Goal: Task Accomplishment & Management: Complete application form

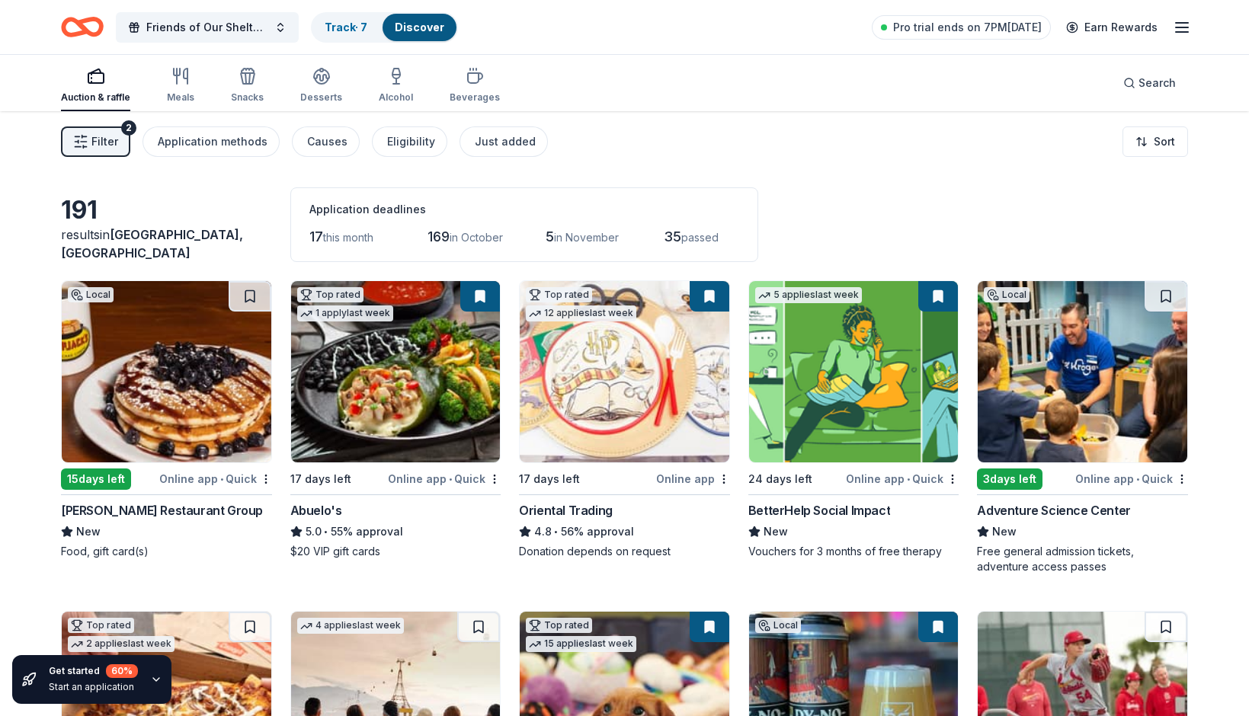
scroll to position [8137, 0]
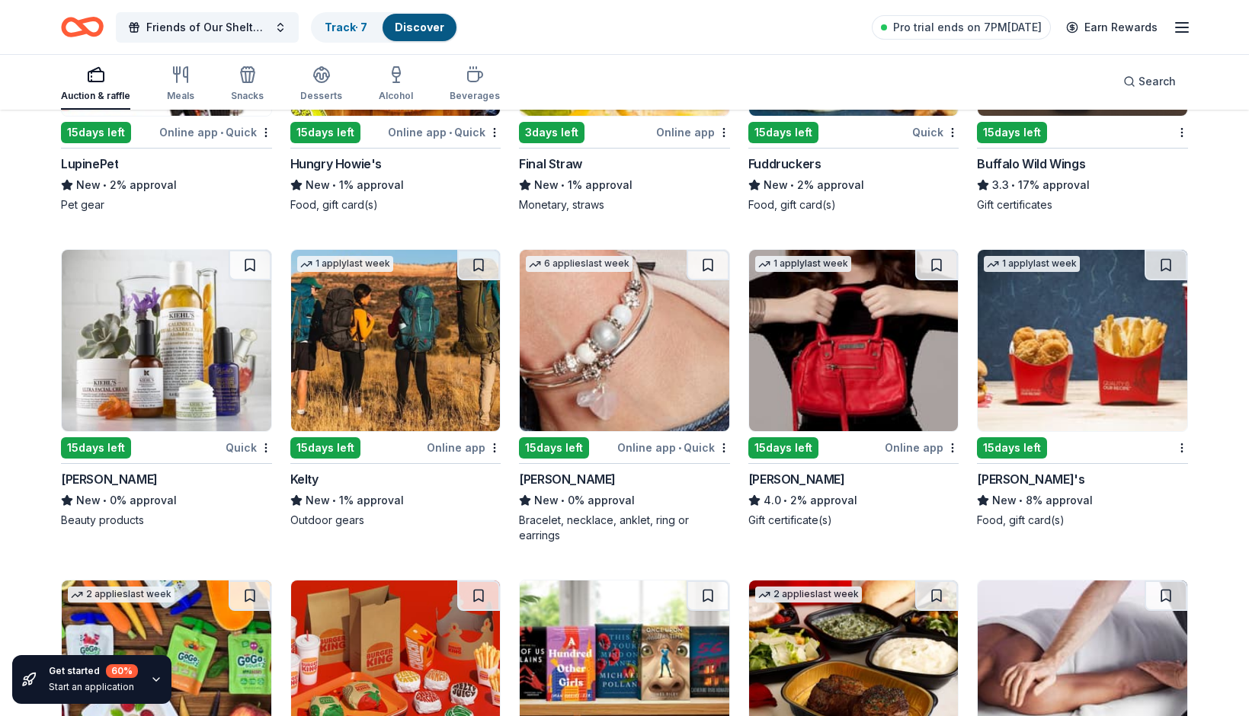
scroll to position [8529, 0]
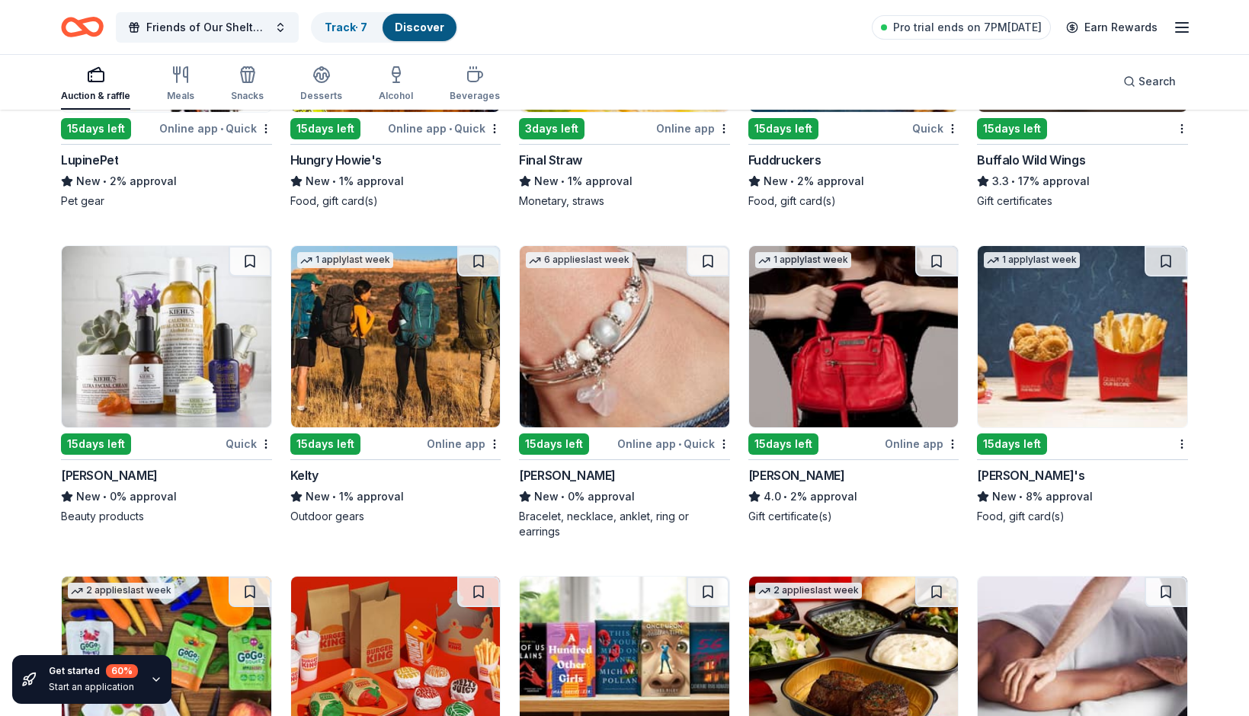
click at [1142, 516] on div "Food, gift card(s)" at bounding box center [1082, 516] width 211 height 15
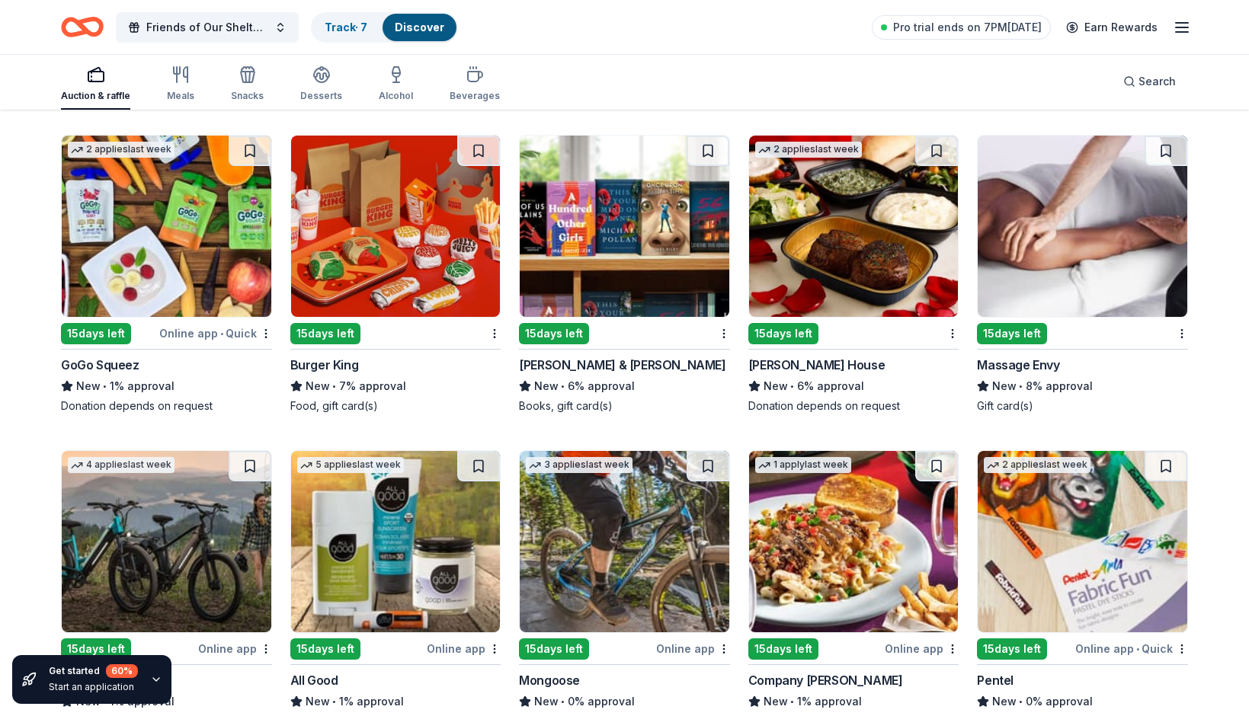
scroll to position [8972, 0]
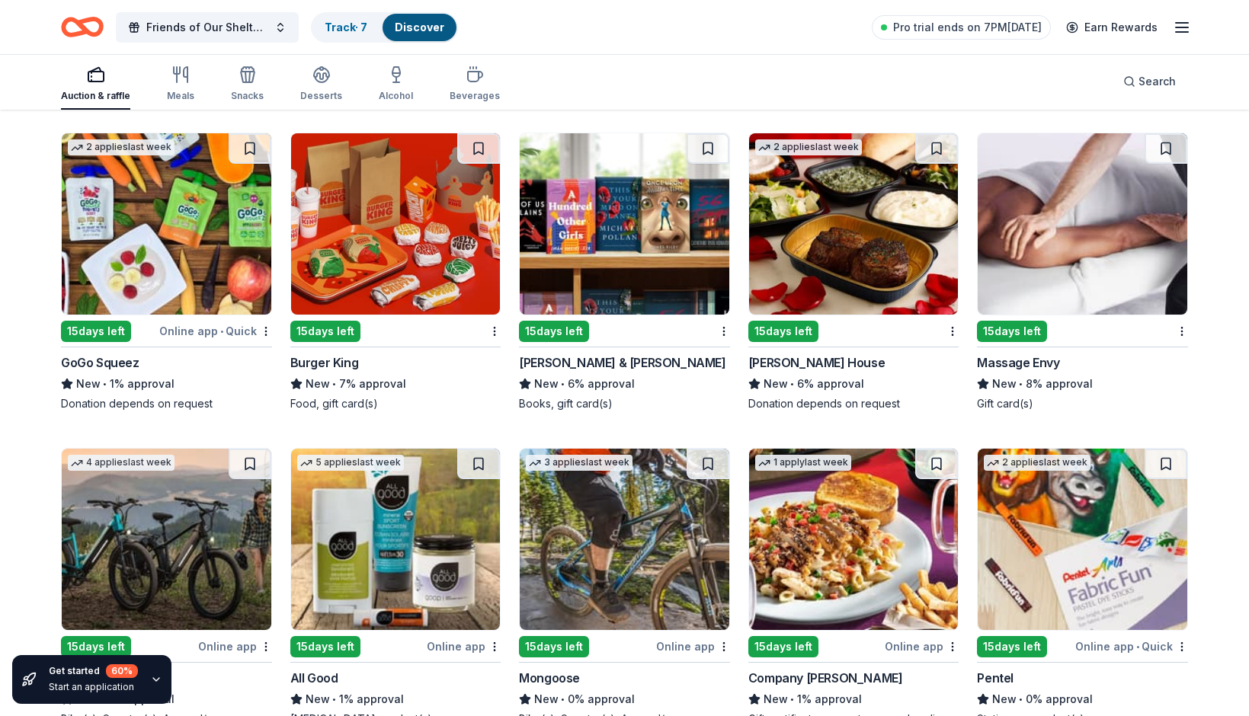
click at [417, 249] on img at bounding box center [396, 223] width 210 height 181
click at [658, 250] on img at bounding box center [625, 223] width 210 height 181
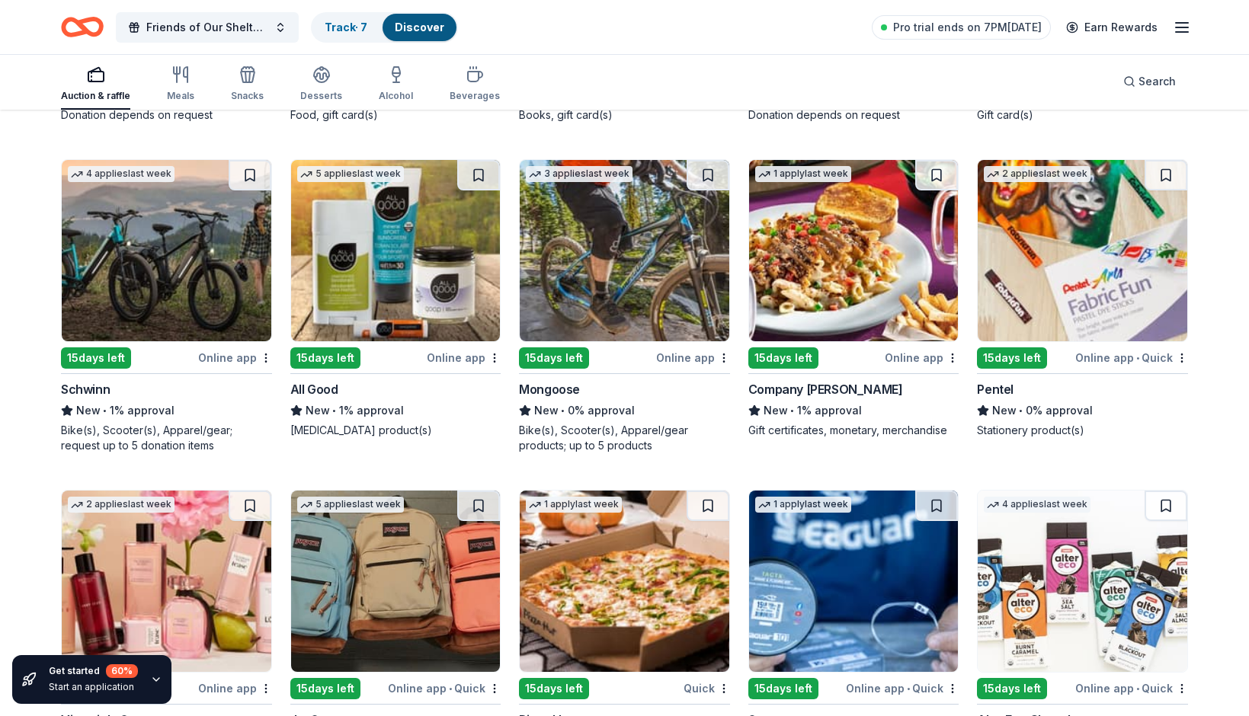
scroll to position [9272, 0]
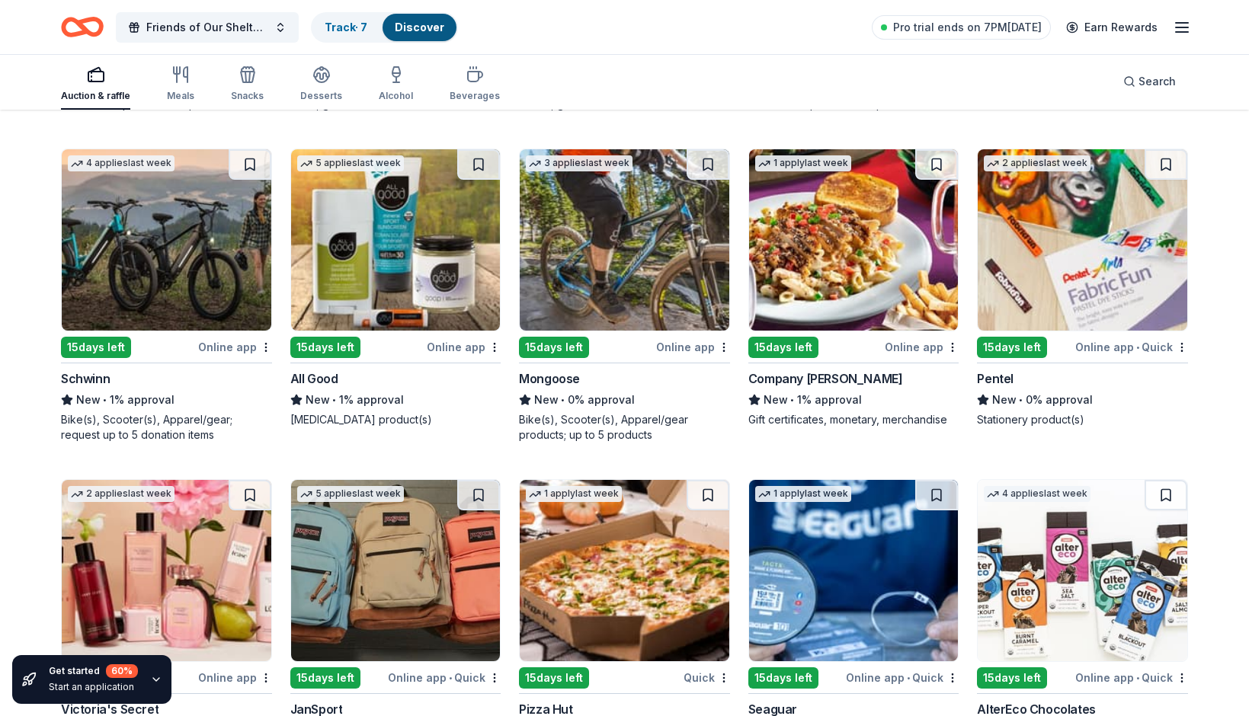
click at [182, 241] on img at bounding box center [167, 239] width 210 height 181
click at [614, 253] on img at bounding box center [625, 239] width 210 height 181
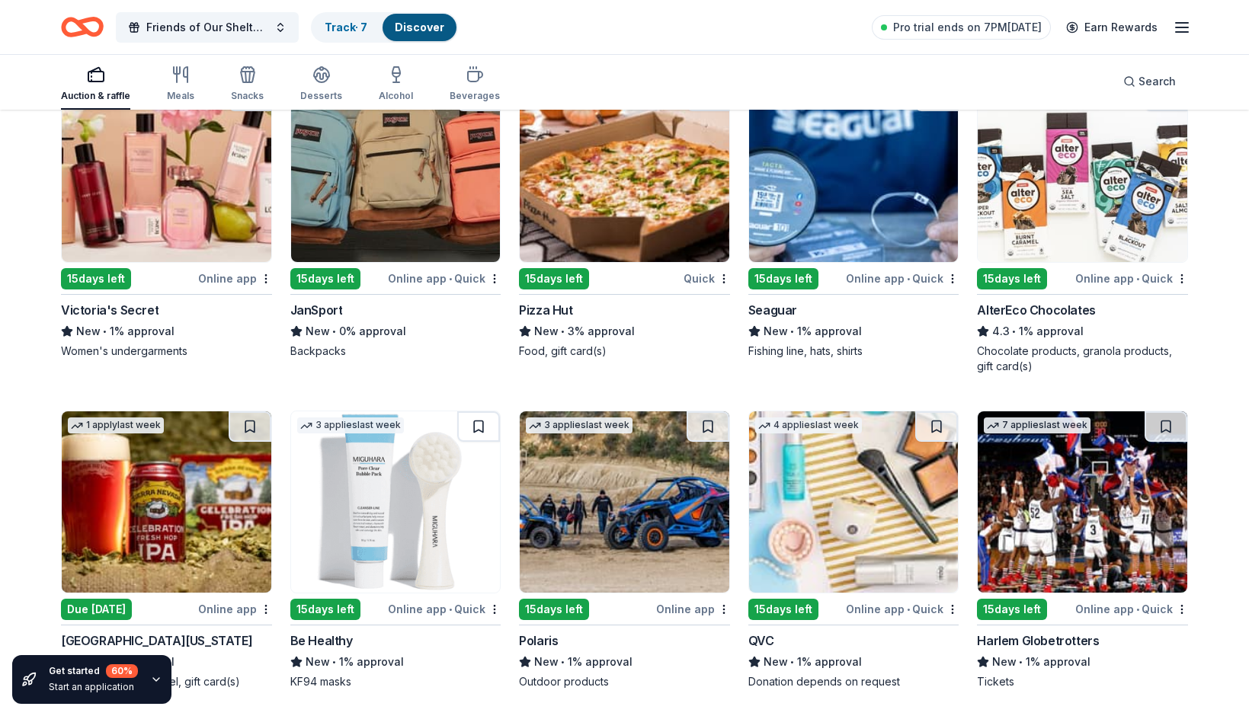
scroll to position [9682, 0]
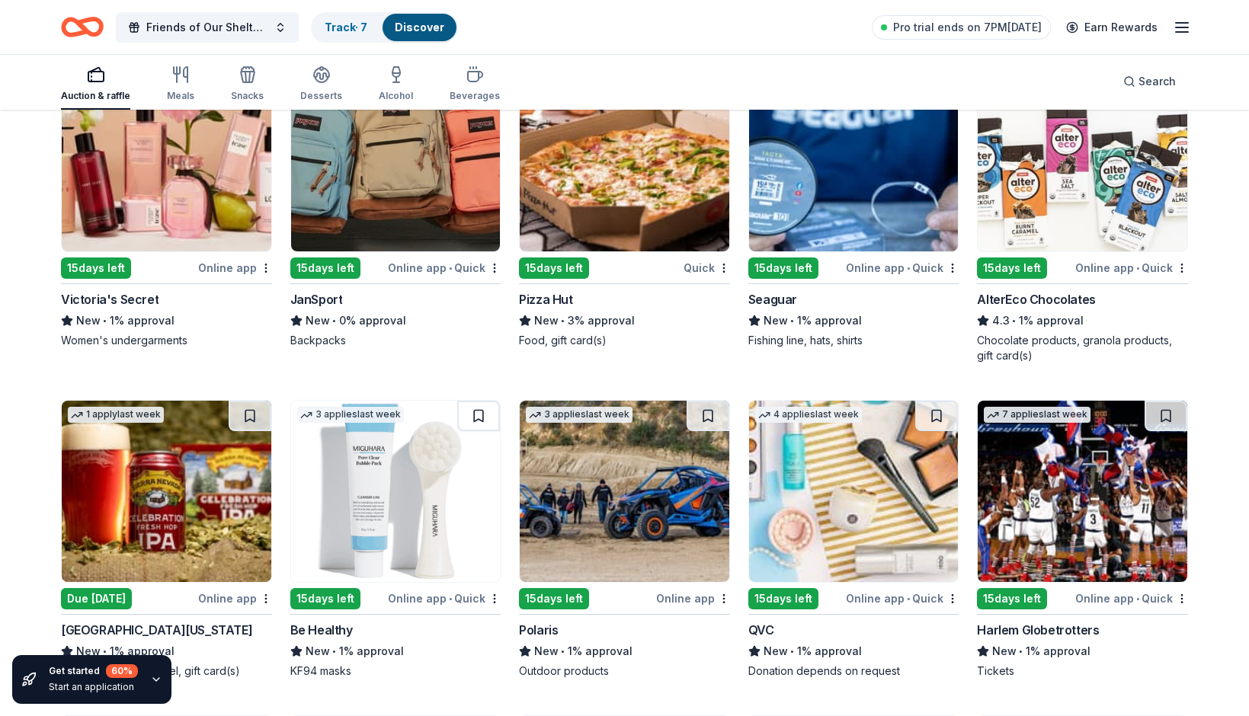
click at [626, 523] on img at bounding box center [625, 491] width 210 height 181
click at [883, 527] on img at bounding box center [854, 491] width 210 height 181
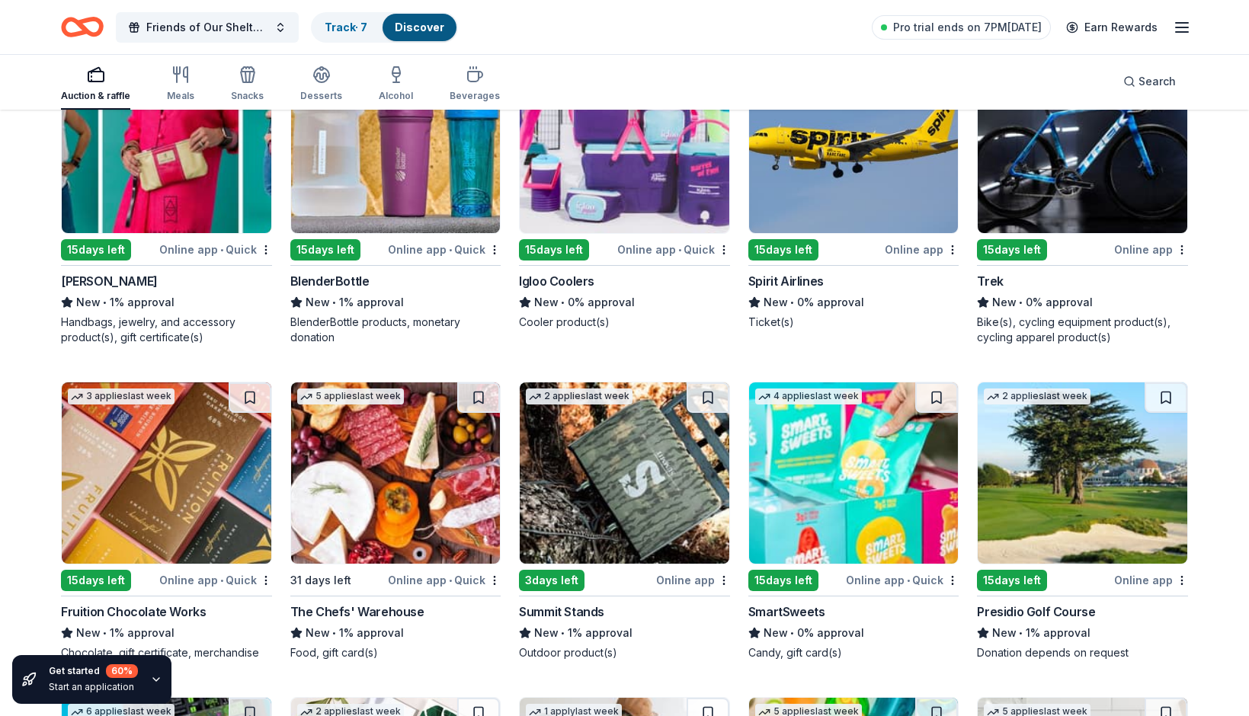
scroll to position [10350, 0]
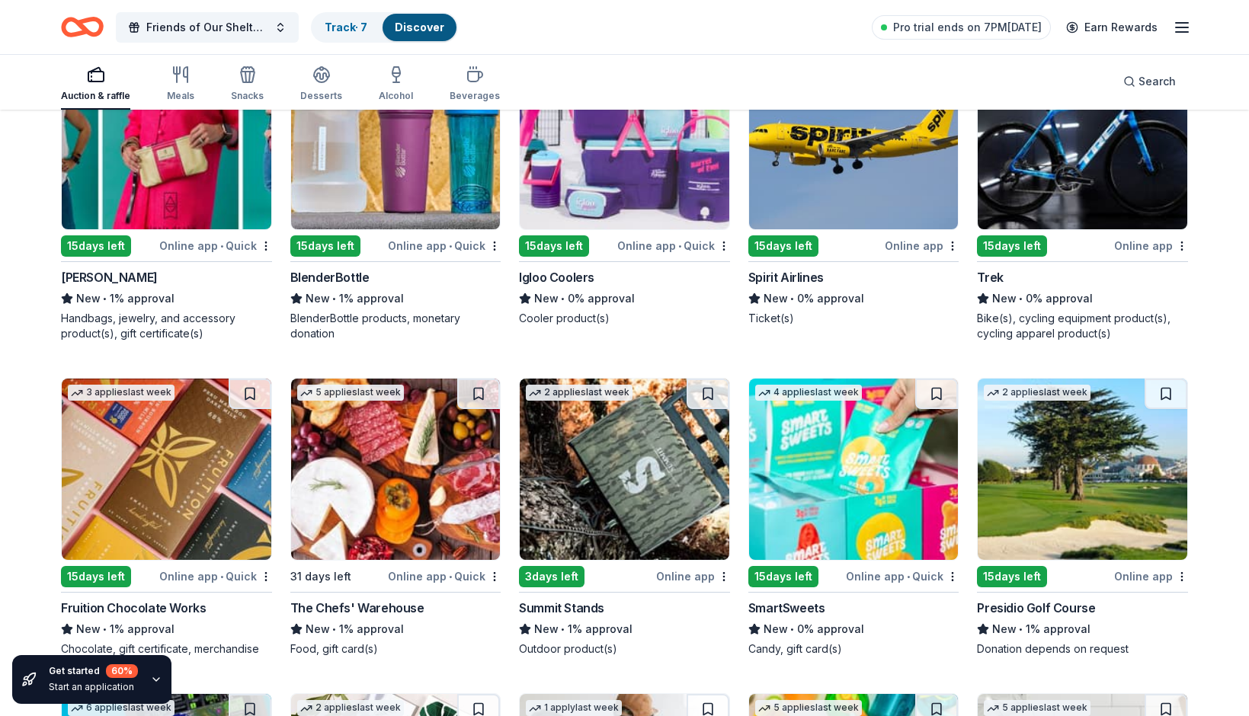
click at [389, 518] on img at bounding box center [396, 469] width 210 height 181
click at [588, 514] on img at bounding box center [625, 469] width 210 height 181
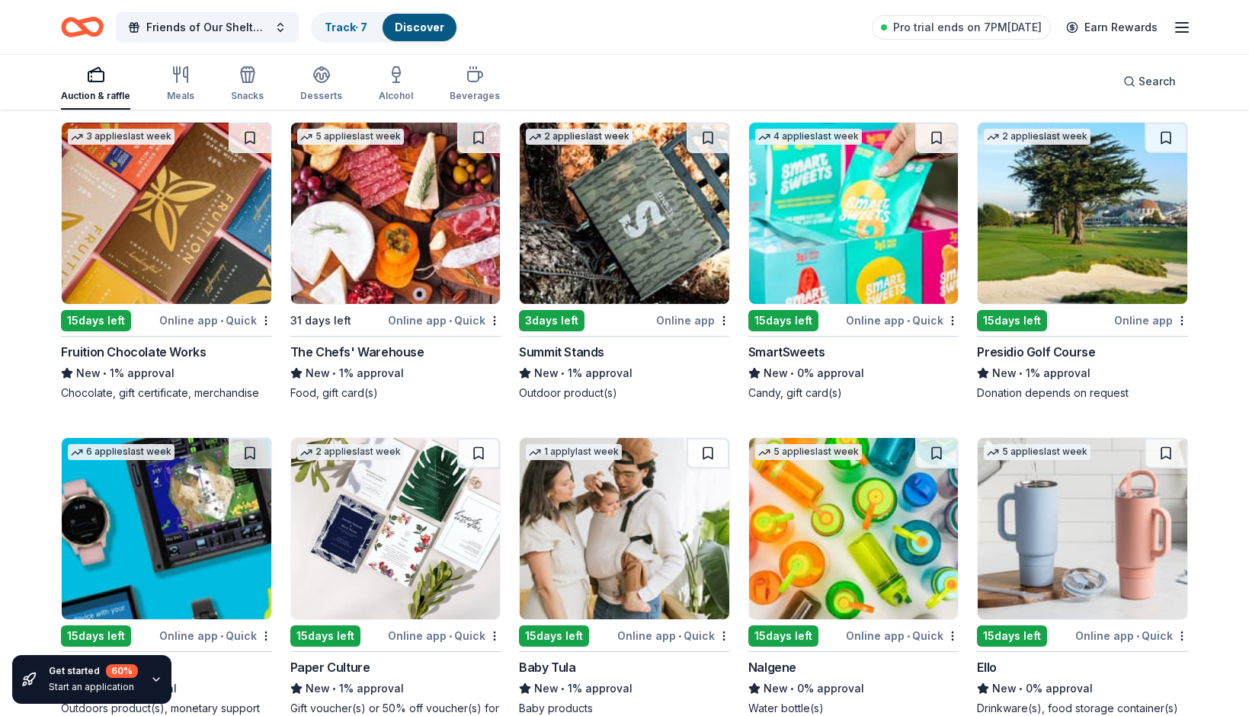
scroll to position [10608, 0]
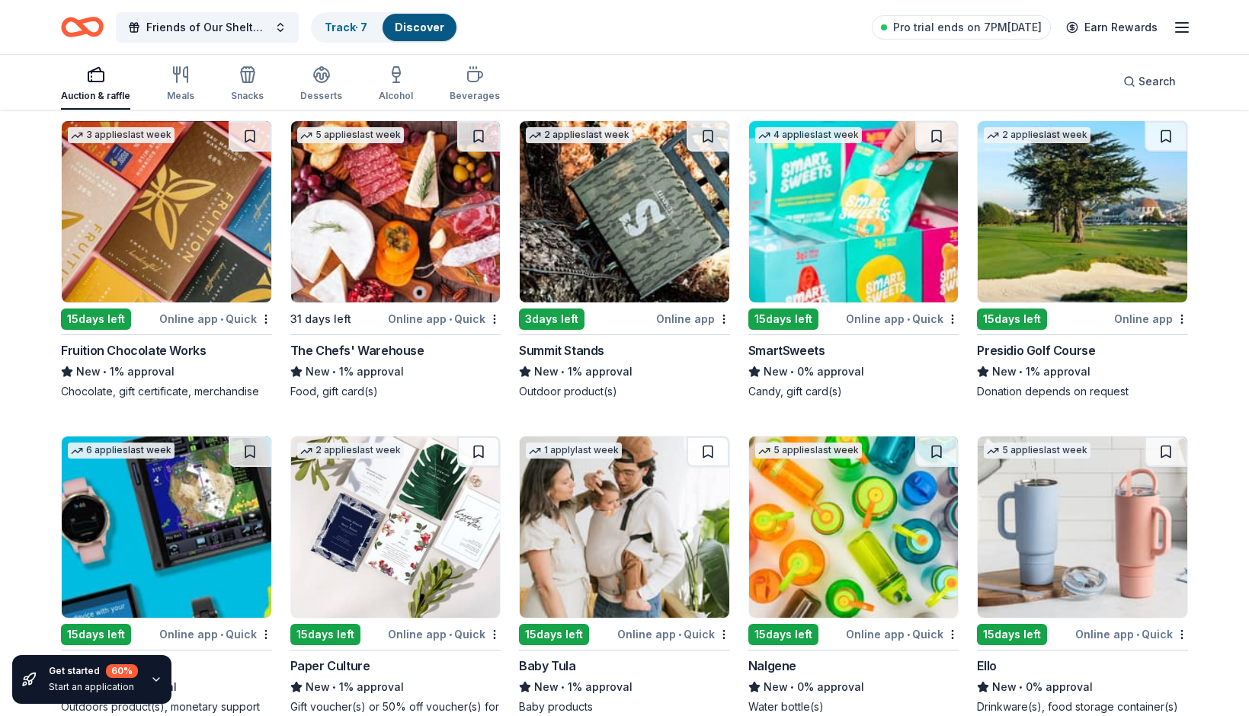
click at [785, 210] on img at bounding box center [854, 211] width 210 height 181
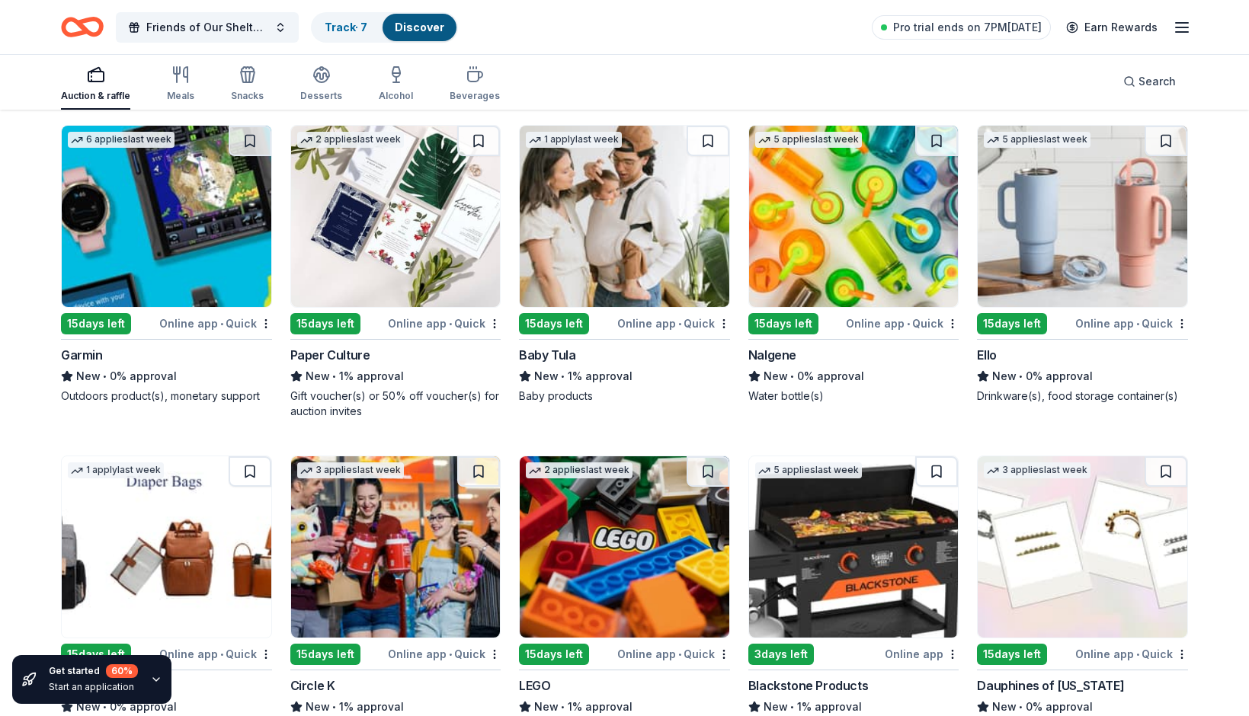
scroll to position [10919, 0]
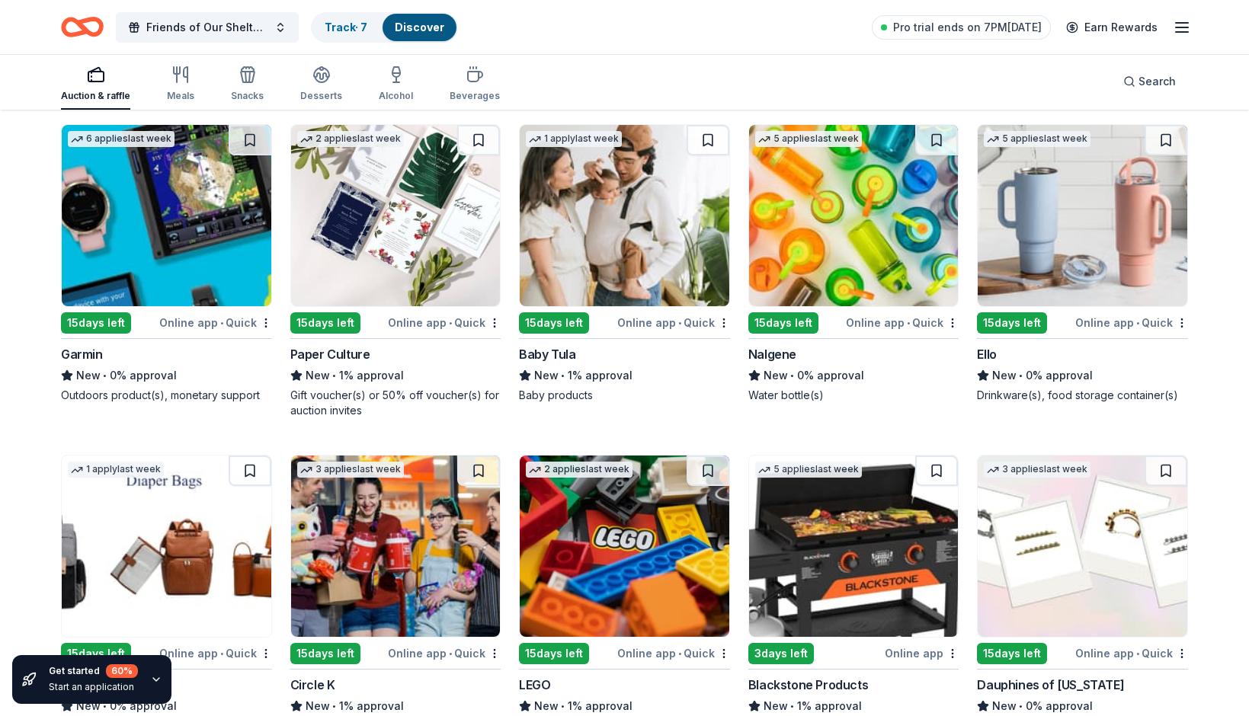
click at [197, 230] on img at bounding box center [167, 215] width 210 height 181
click at [880, 554] on img at bounding box center [854, 546] width 210 height 181
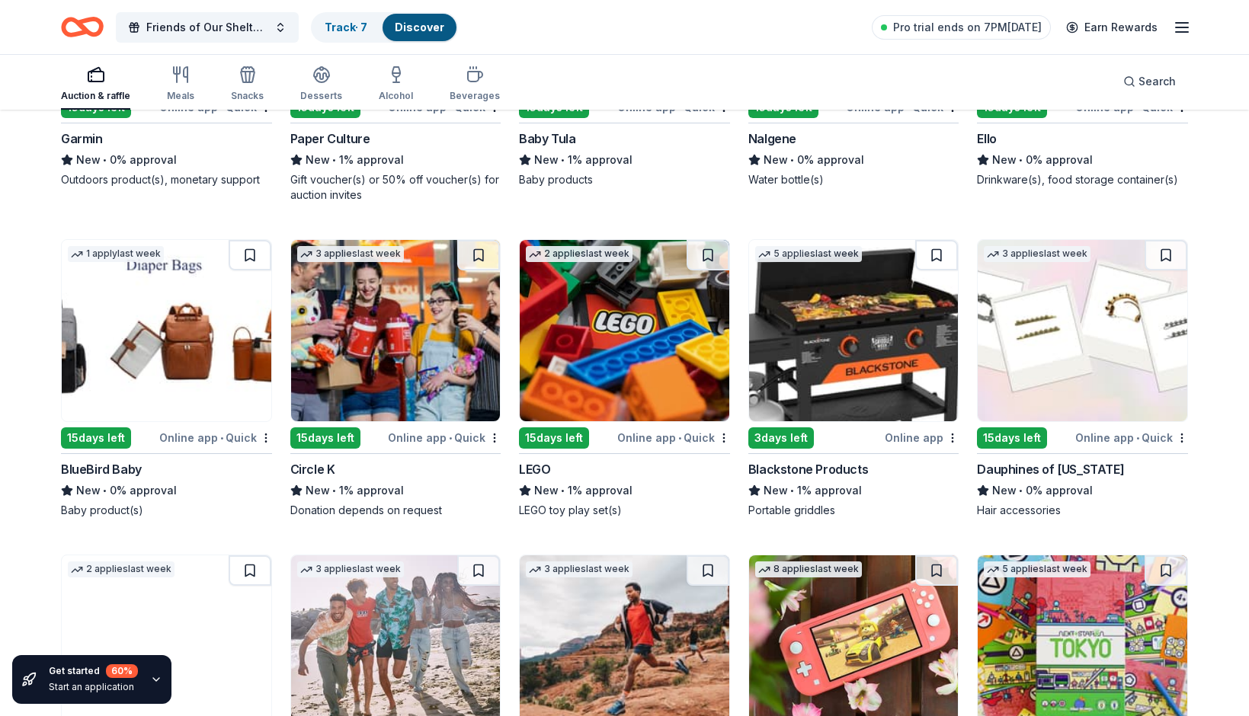
scroll to position [11136, 0]
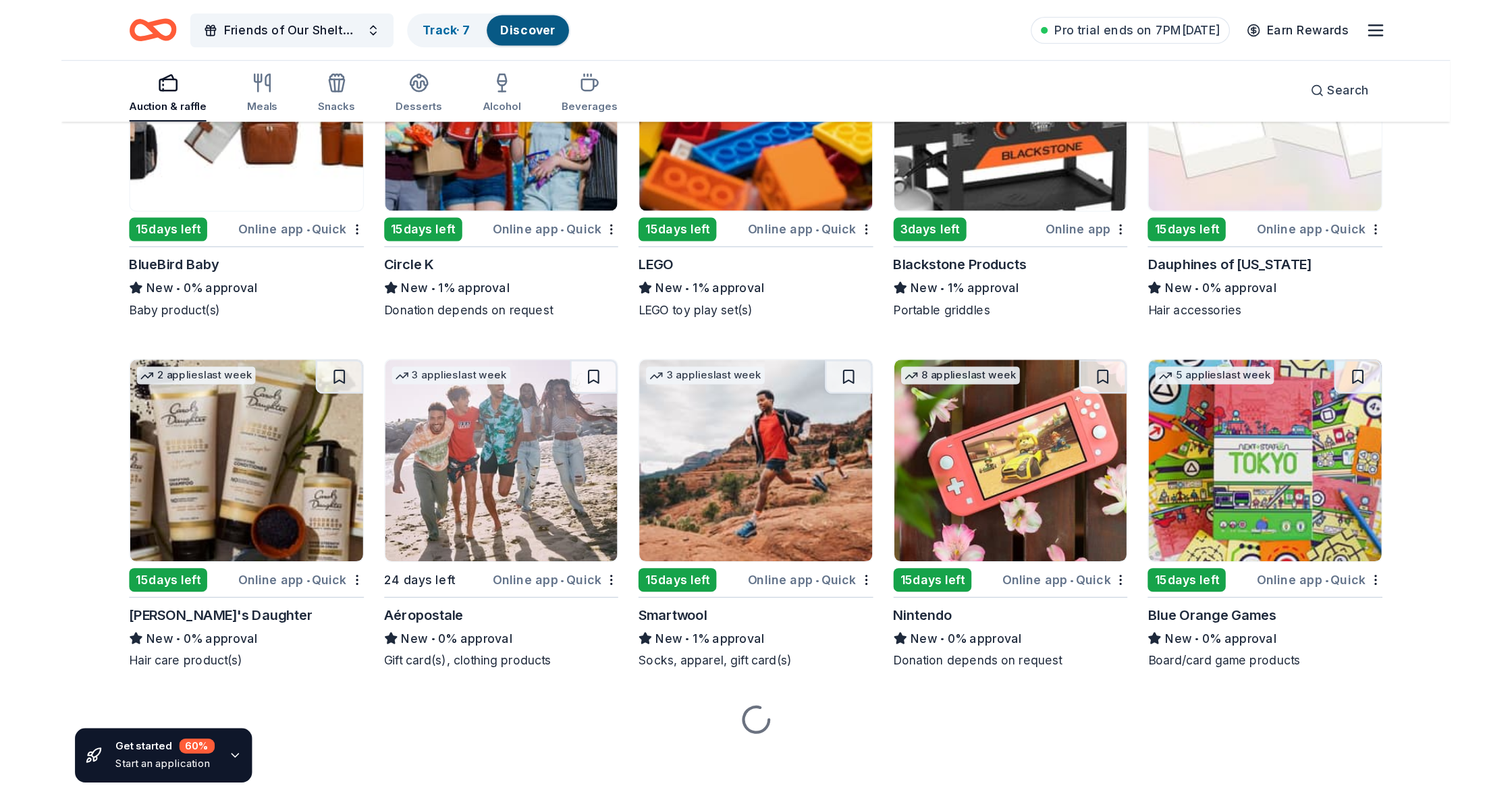
scroll to position [10071, 0]
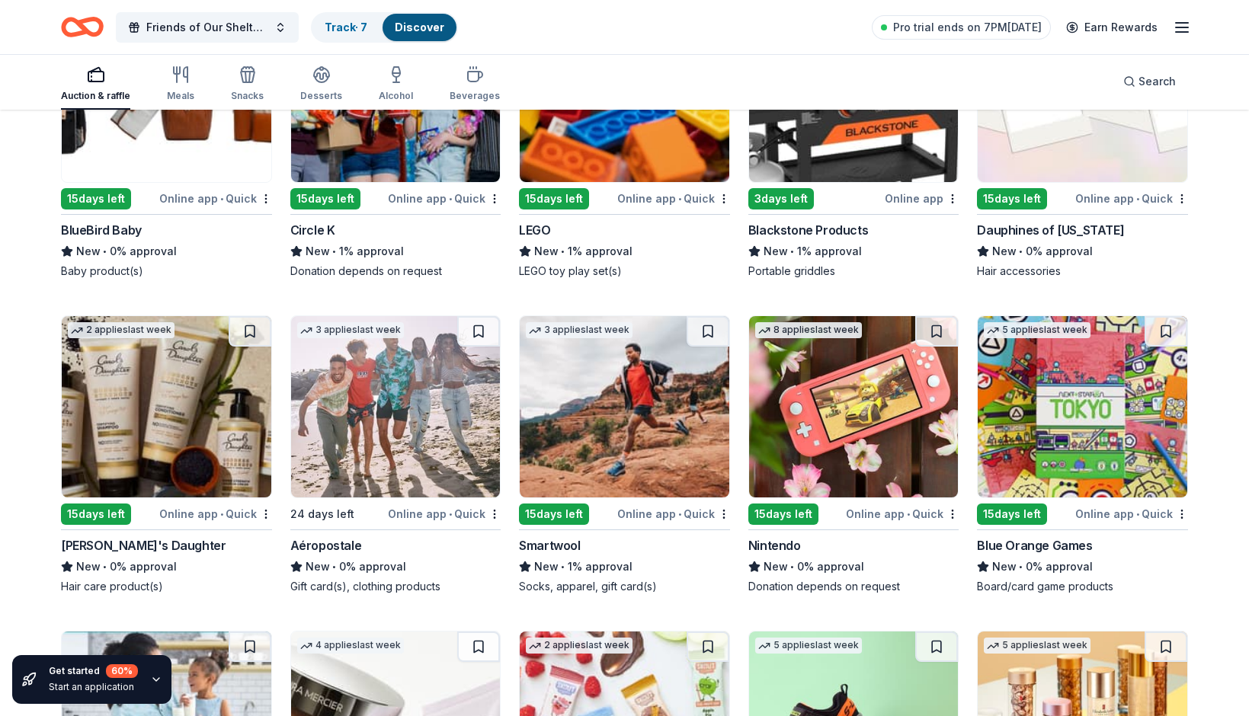
click at [606, 392] on img at bounding box center [625, 406] width 210 height 181
click at [924, 437] on img at bounding box center [854, 406] width 210 height 181
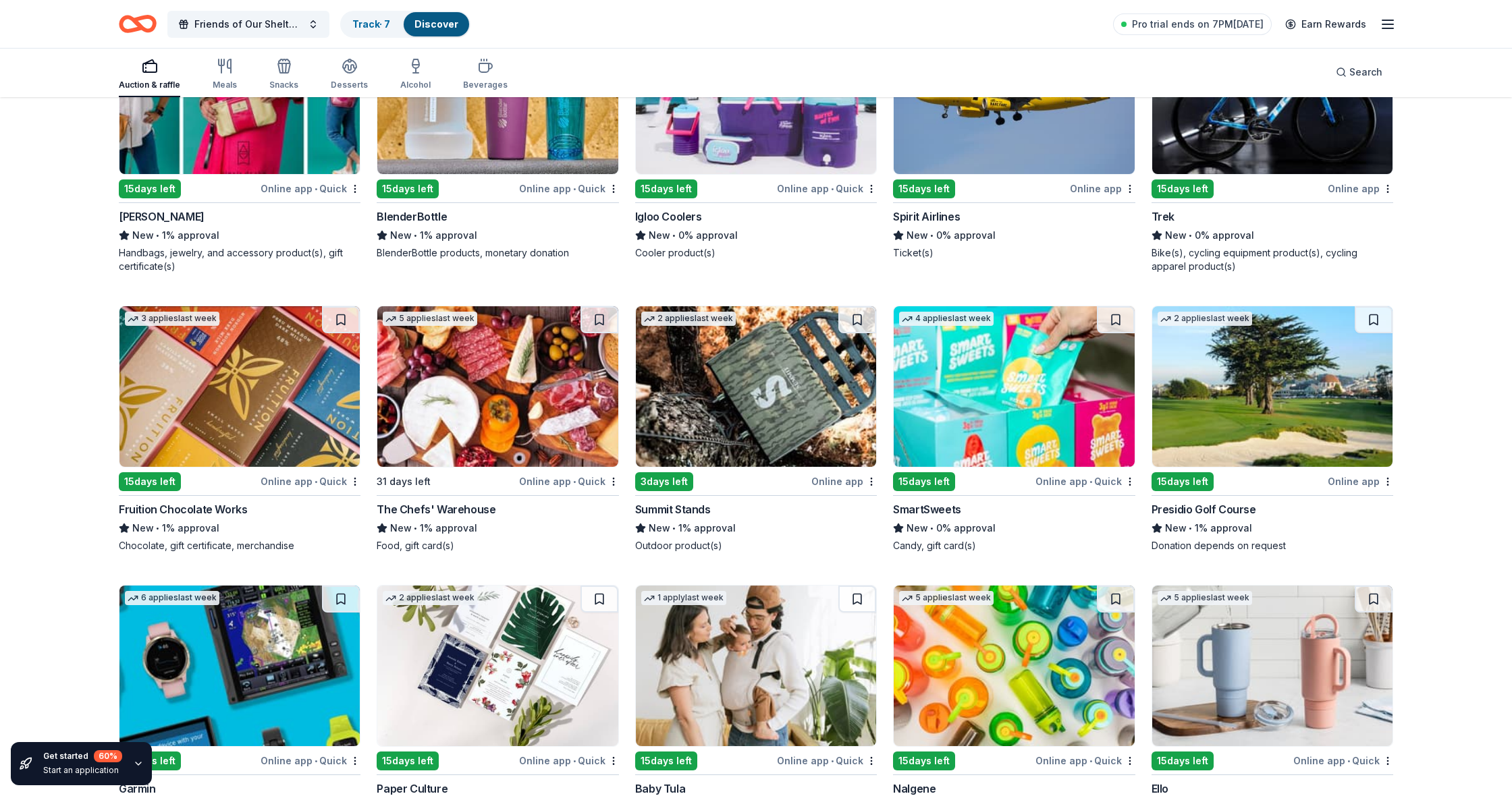
scroll to position [9118, 0]
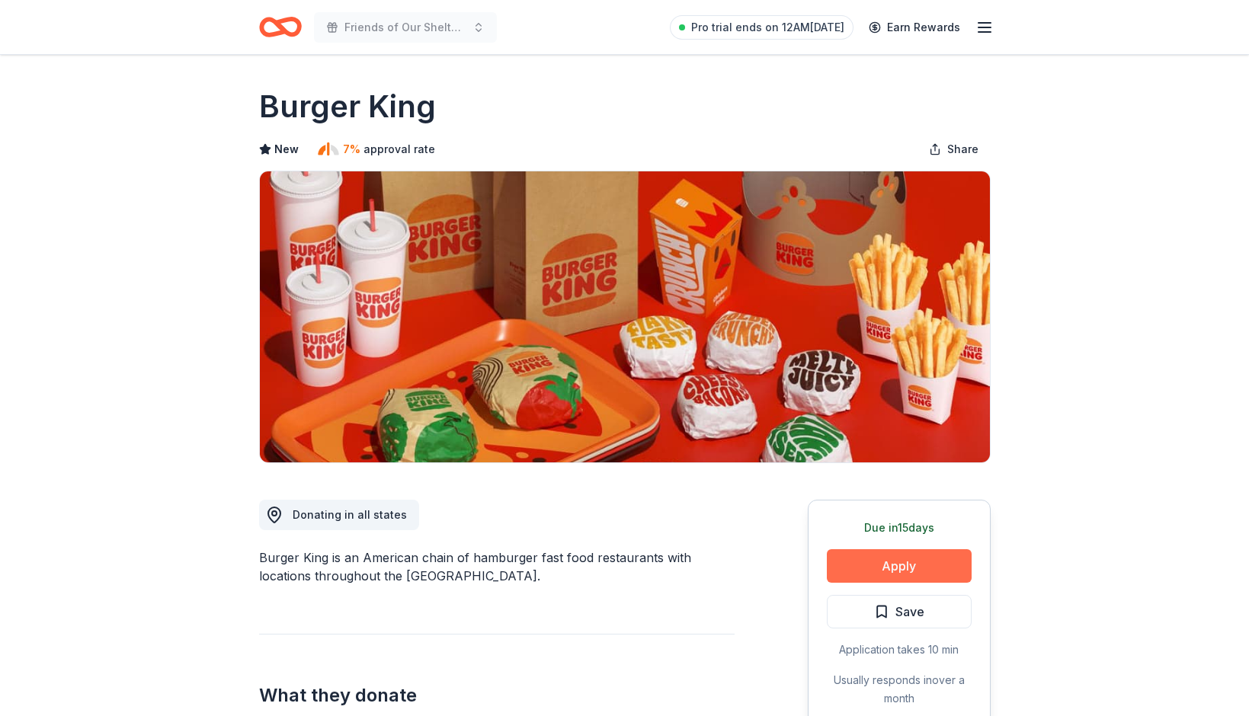
click at [925, 558] on button "Apply" at bounding box center [899, 567] width 145 height 34
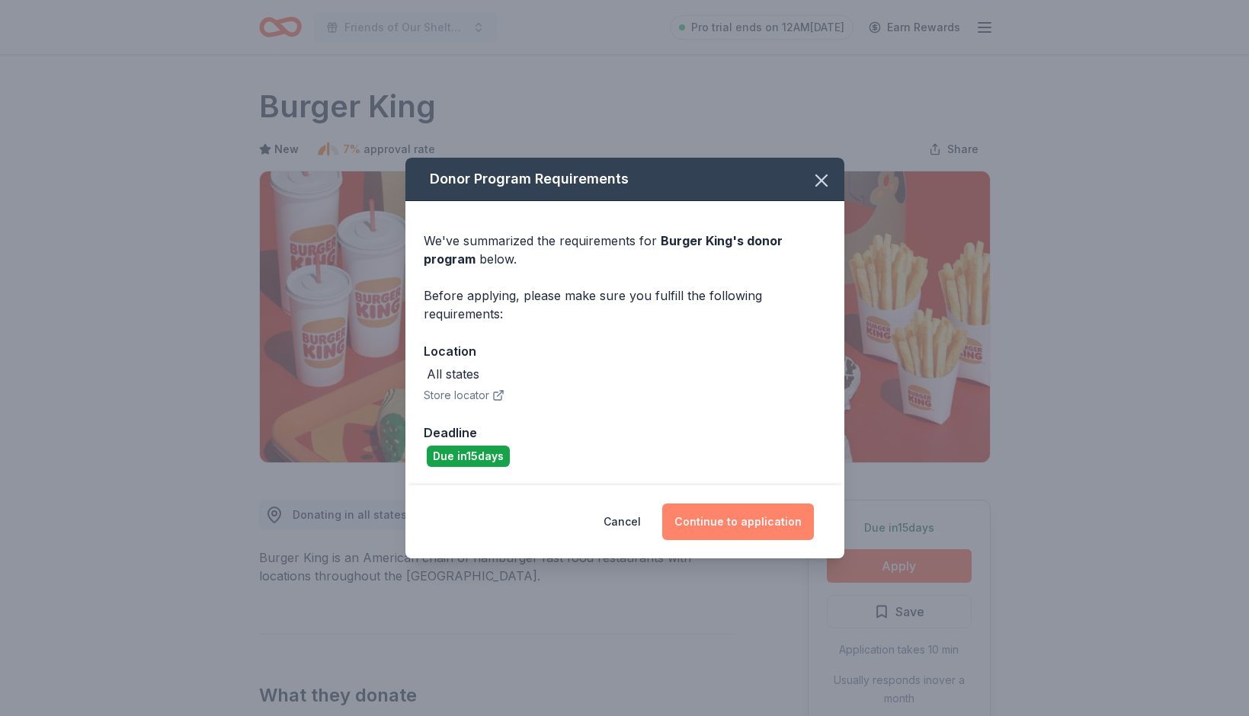
click at [725, 531] on button "Continue to application" at bounding box center [738, 522] width 152 height 37
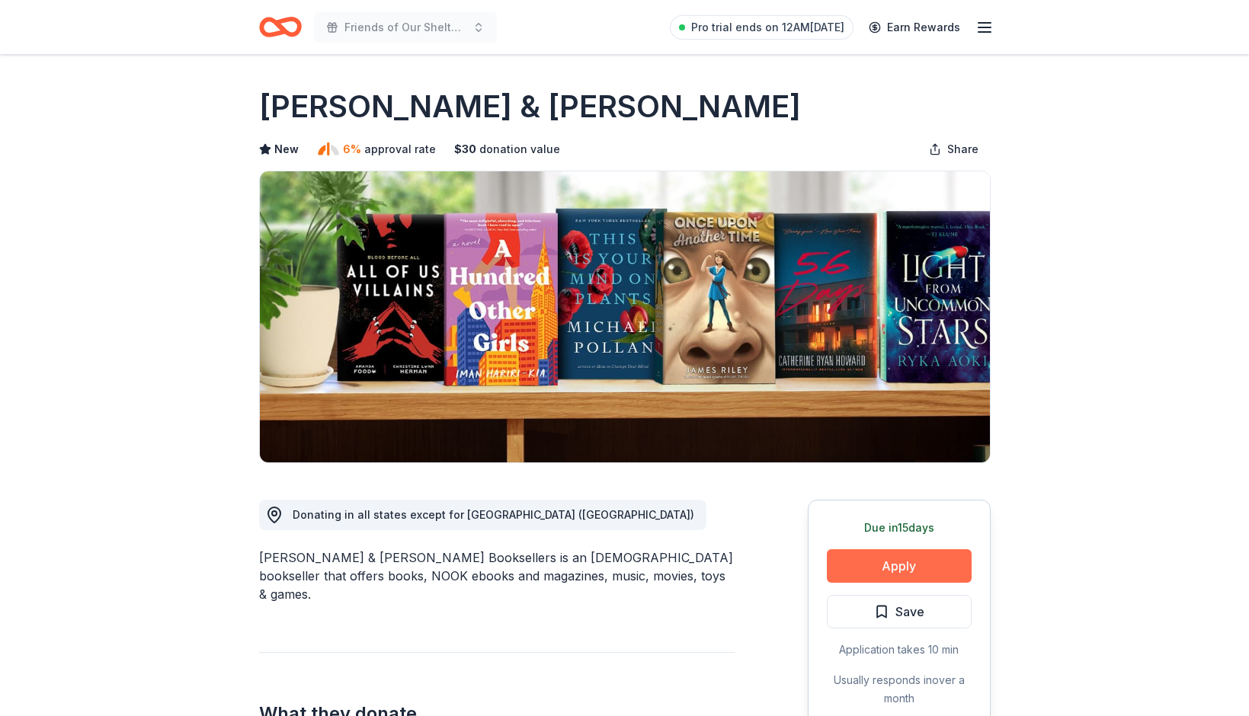
click at [867, 571] on button "Apply" at bounding box center [899, 567] width 145 height 34
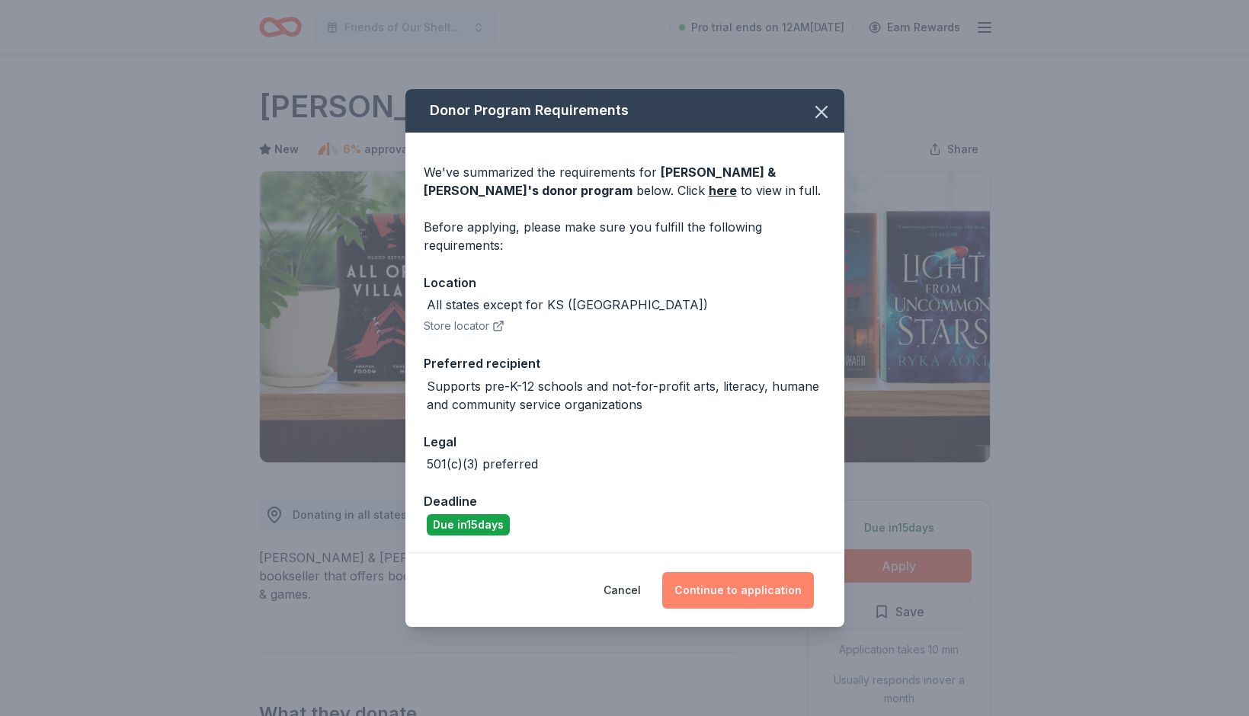
click at [758, 577] on button "Continue to application" at bounding box center [738, 590] width 152 height 37
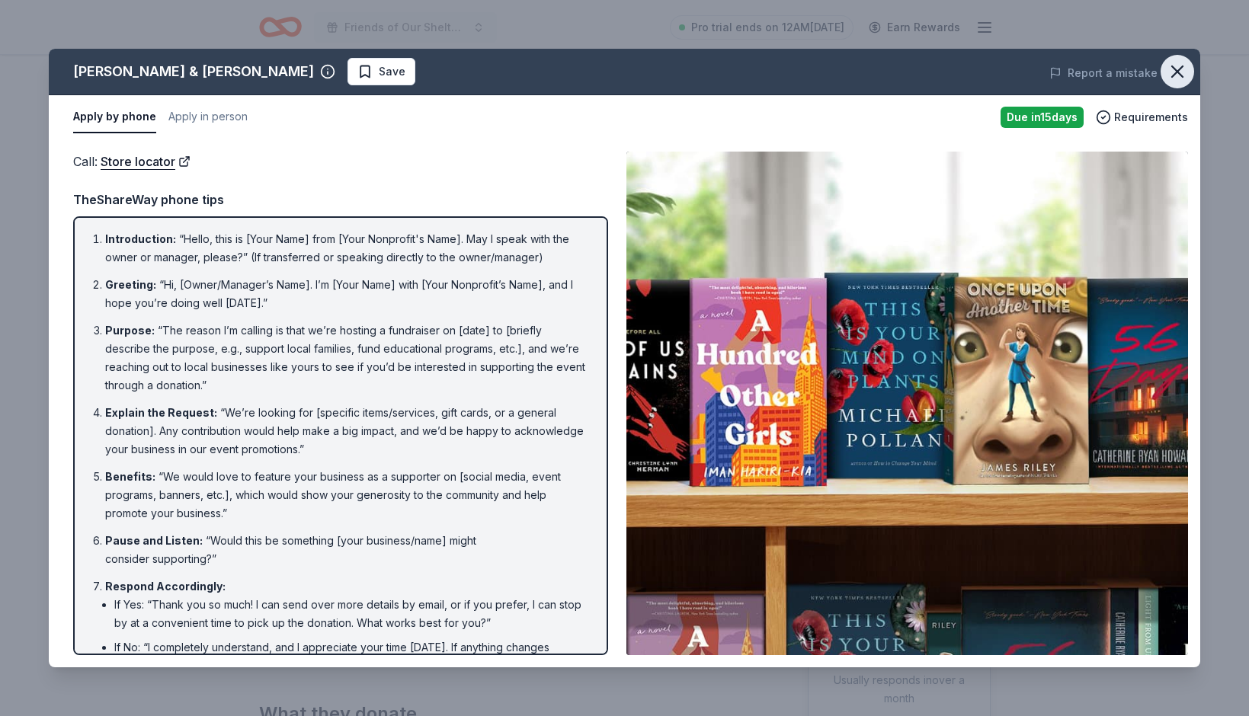
click at [1176, 74] on icon "button" at bounding box center [1177, 71] width 11 height 11
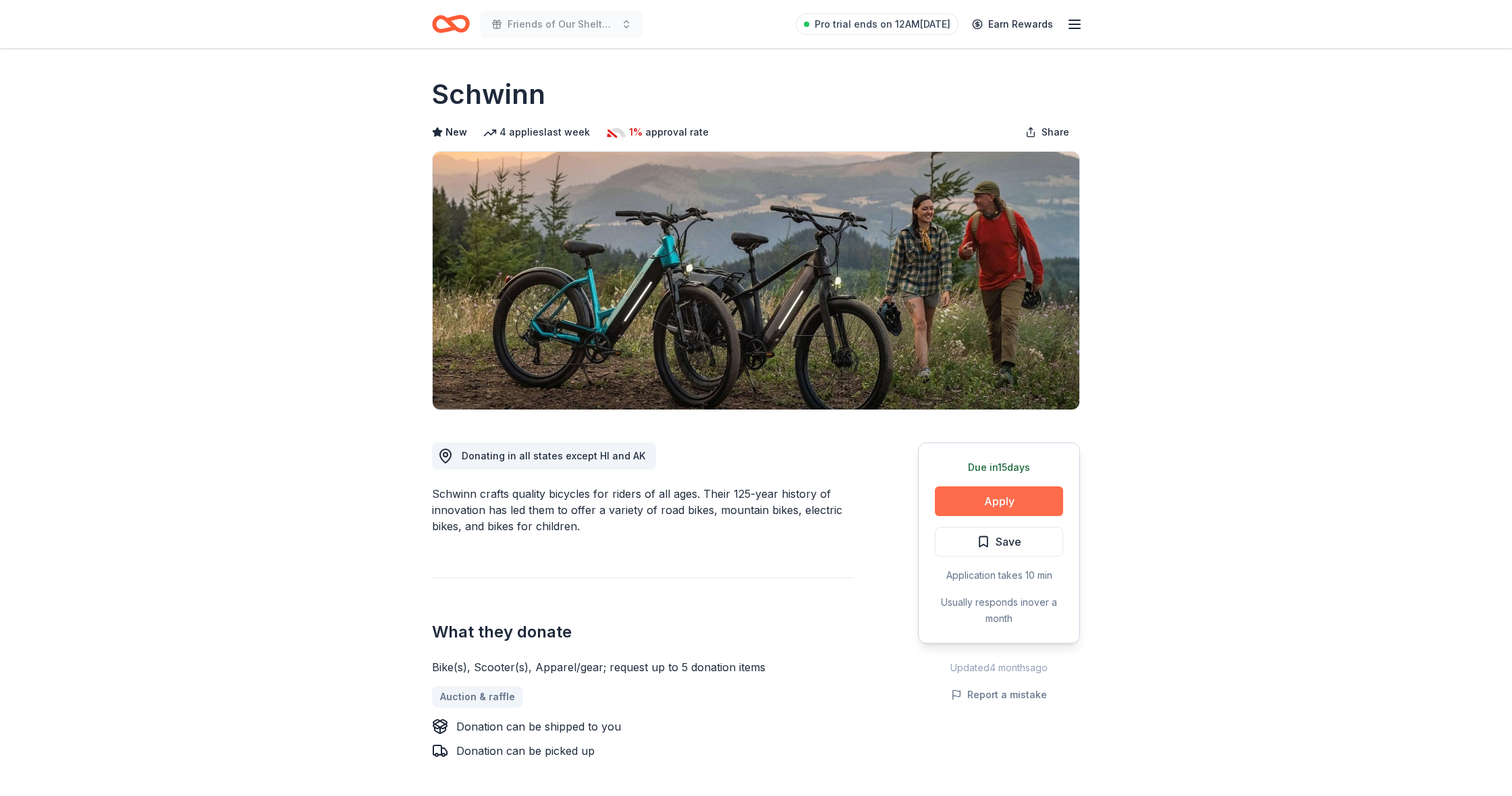
click at [965, 505] on button "Apply" at bounding box center [999, 502] width 128 height 30
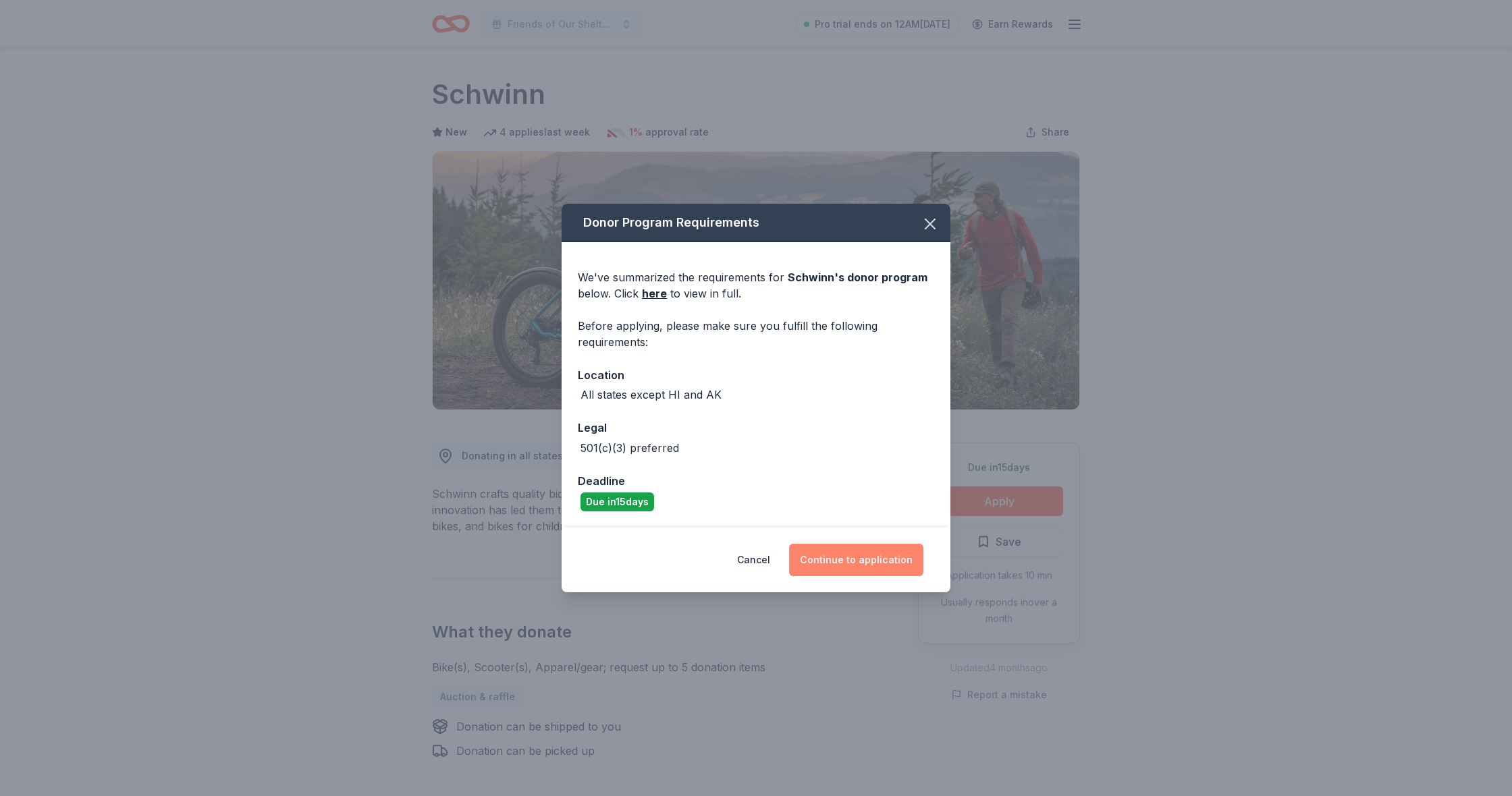
click at [842, 569] on button "Continue to application" at bounding box center [857, 560] width 135 height 33
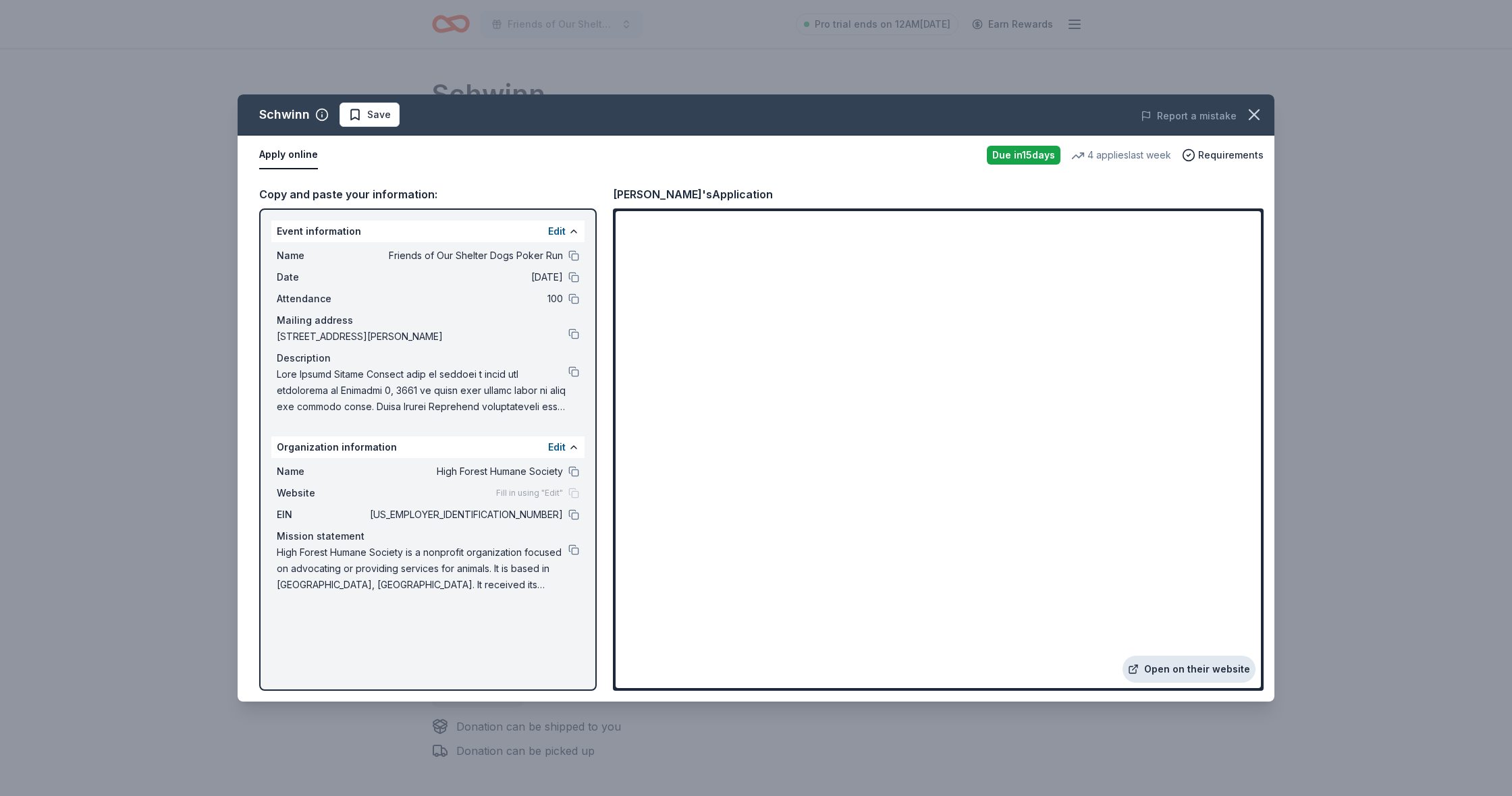
click at [1105, 634] on link "Open on their website" at bounding box center [1189, 669] width 133 height 27
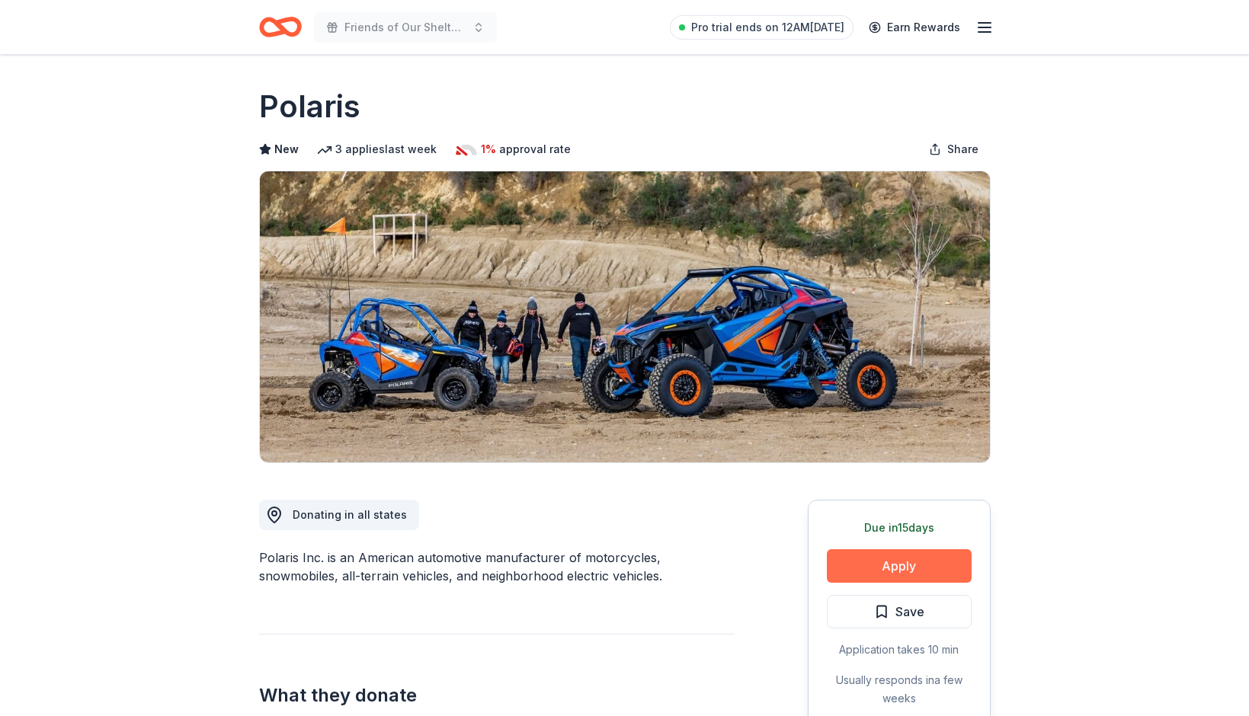
click at [876, 569] on button "Apply" at bounding box center [899, 567] width 145 height 34
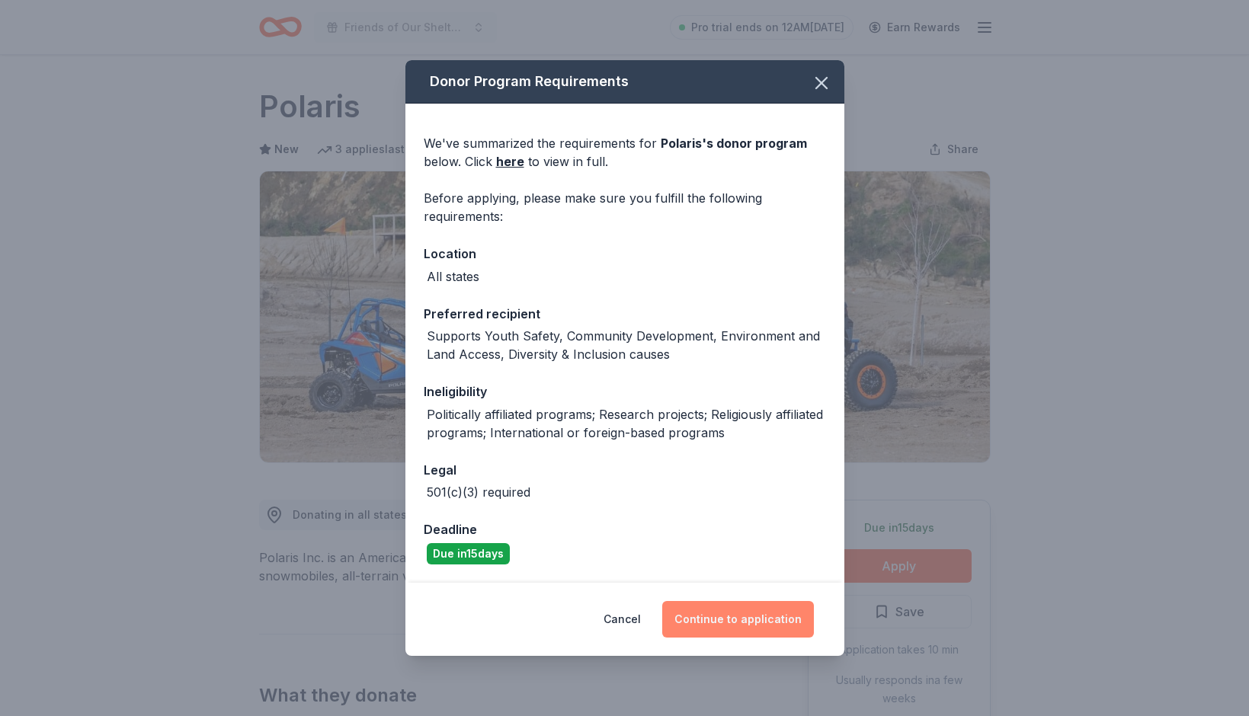
click at [770, 628] on button "Continue to application" at bounding box center [738, 619] width 152 height 37
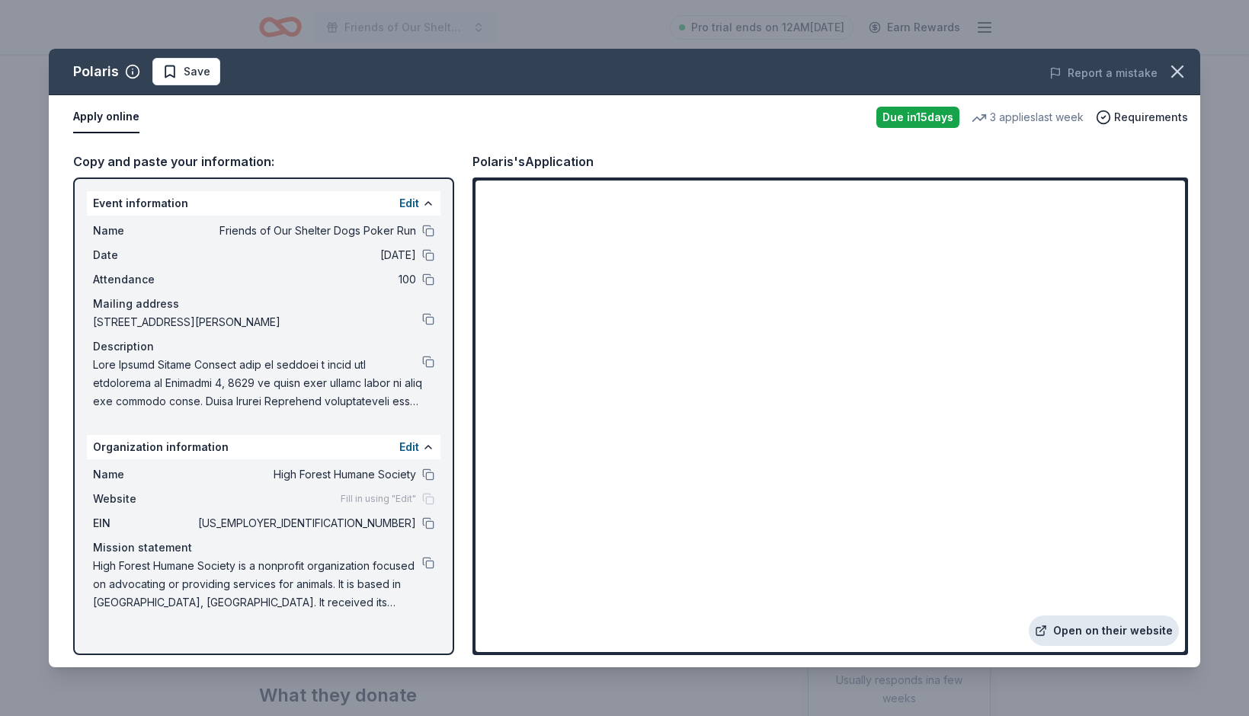
click at [1087, 633] on link "Open on their website" at bounding box center [1104, 631] width 150 height 30
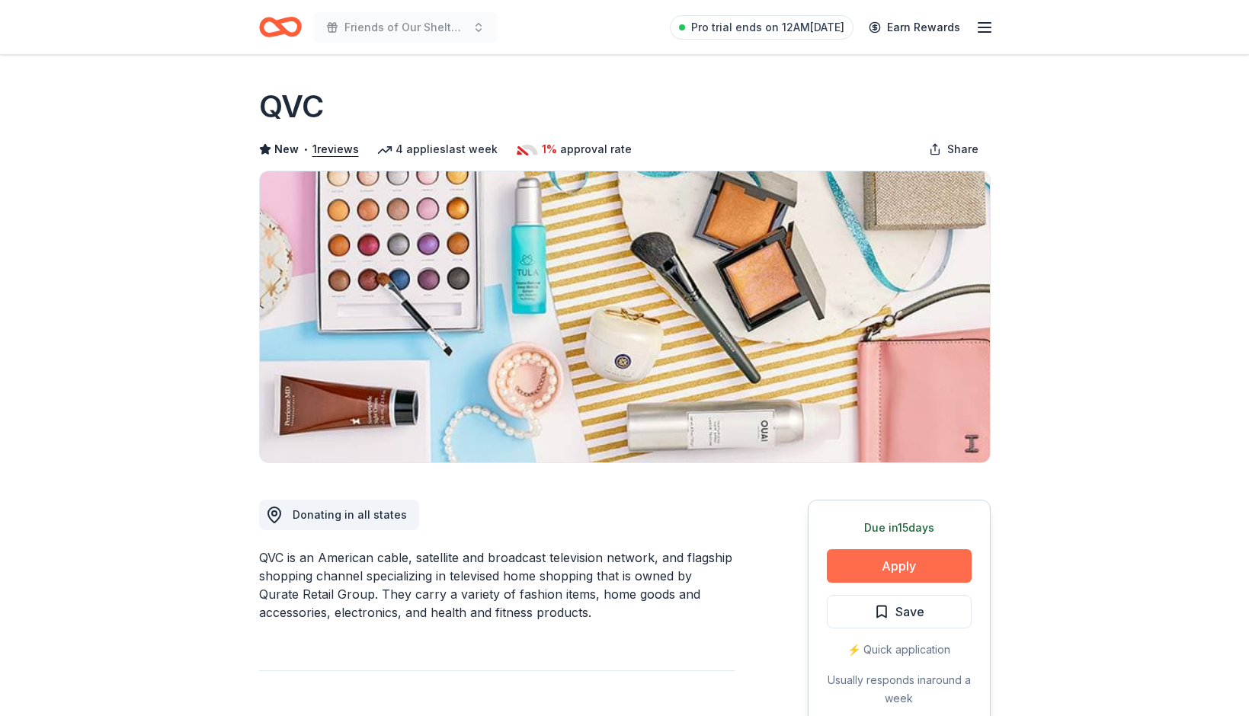
click at [888, 572] on button "Apply" at bounding box center [899, 567] width 145 height 34
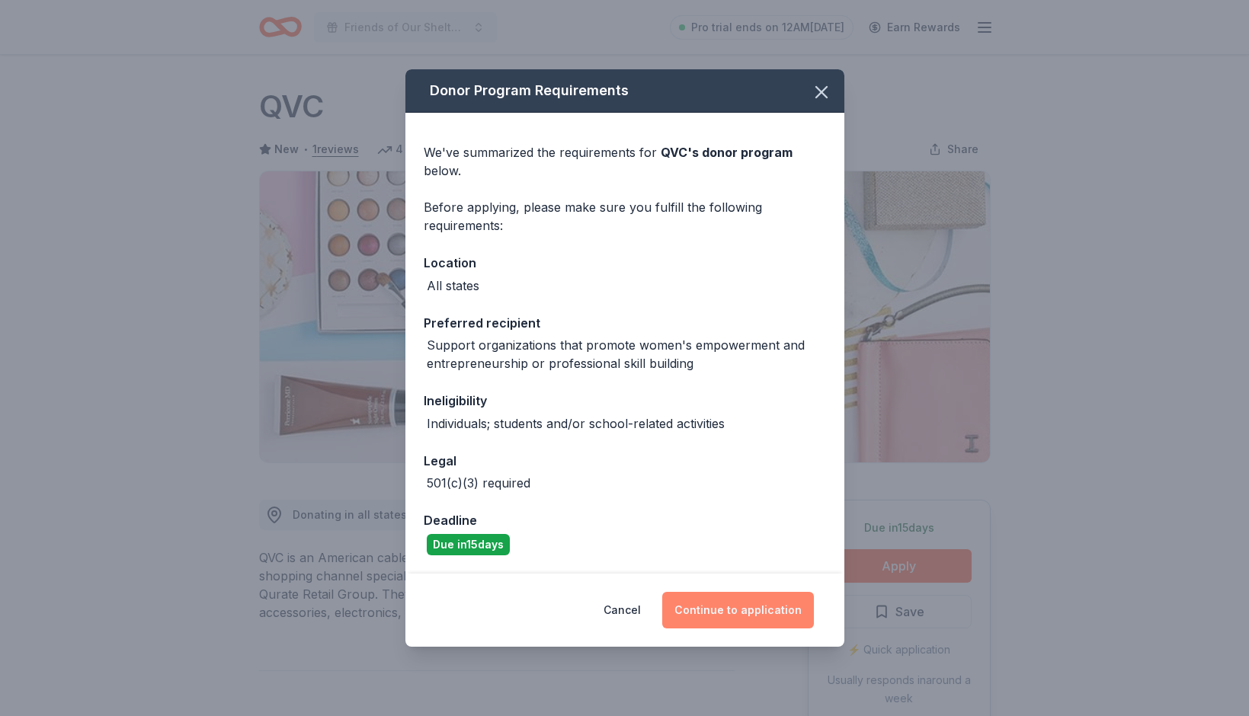
click at [772, 621] on button "Continue to application" at bounding box center [738, 610] width 152 height 37
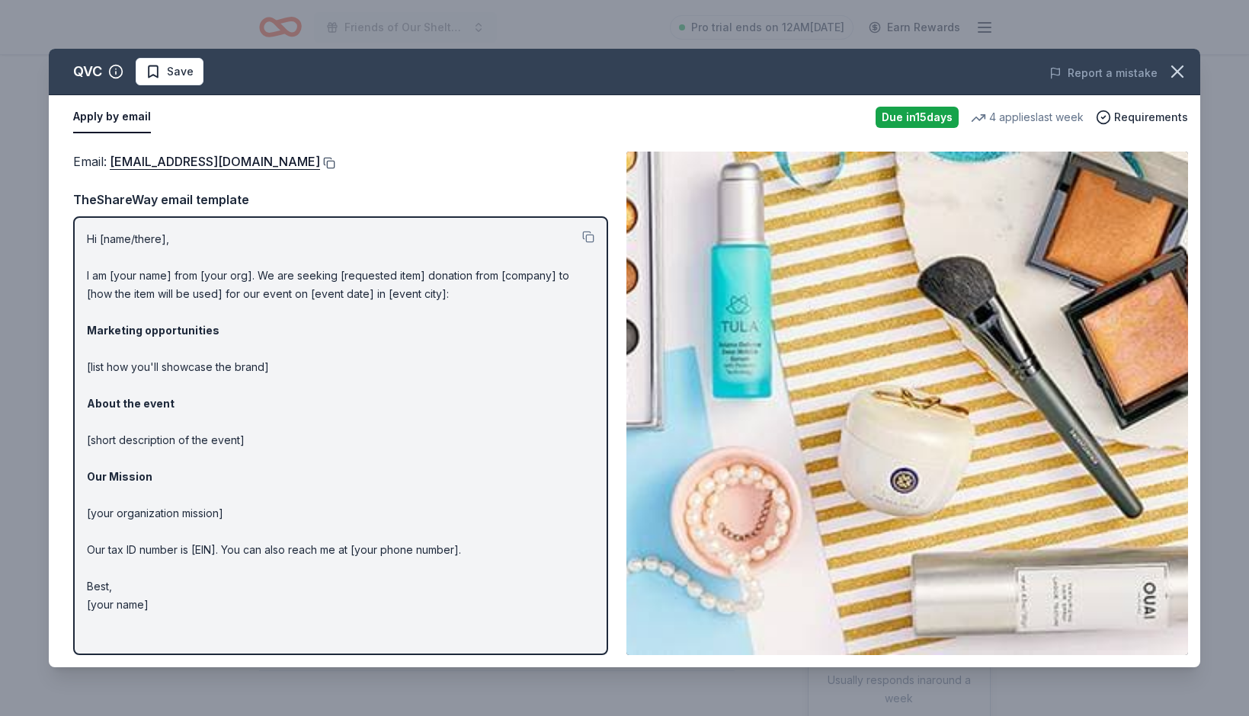
click at [320, 165] on button at bounding box center [327, 163] width 15 height 12
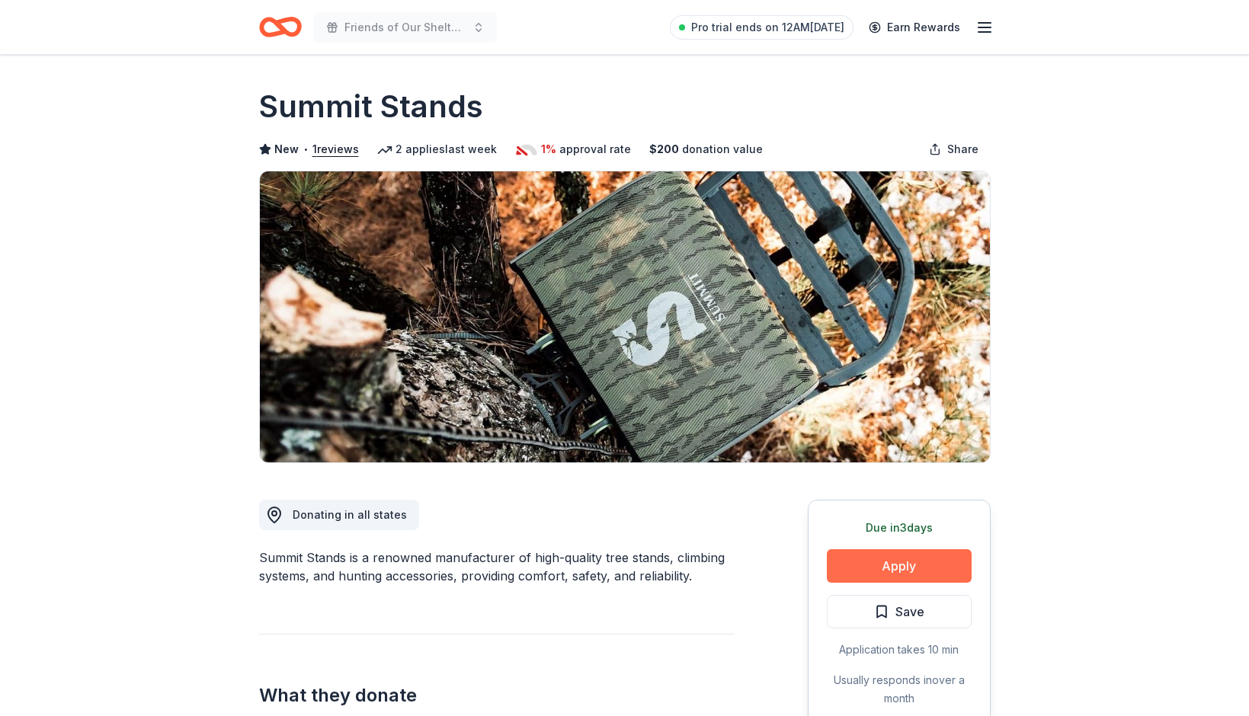
click at [915, 565] on button "Apply" at bounding box center [899, 567] width 145 height 34
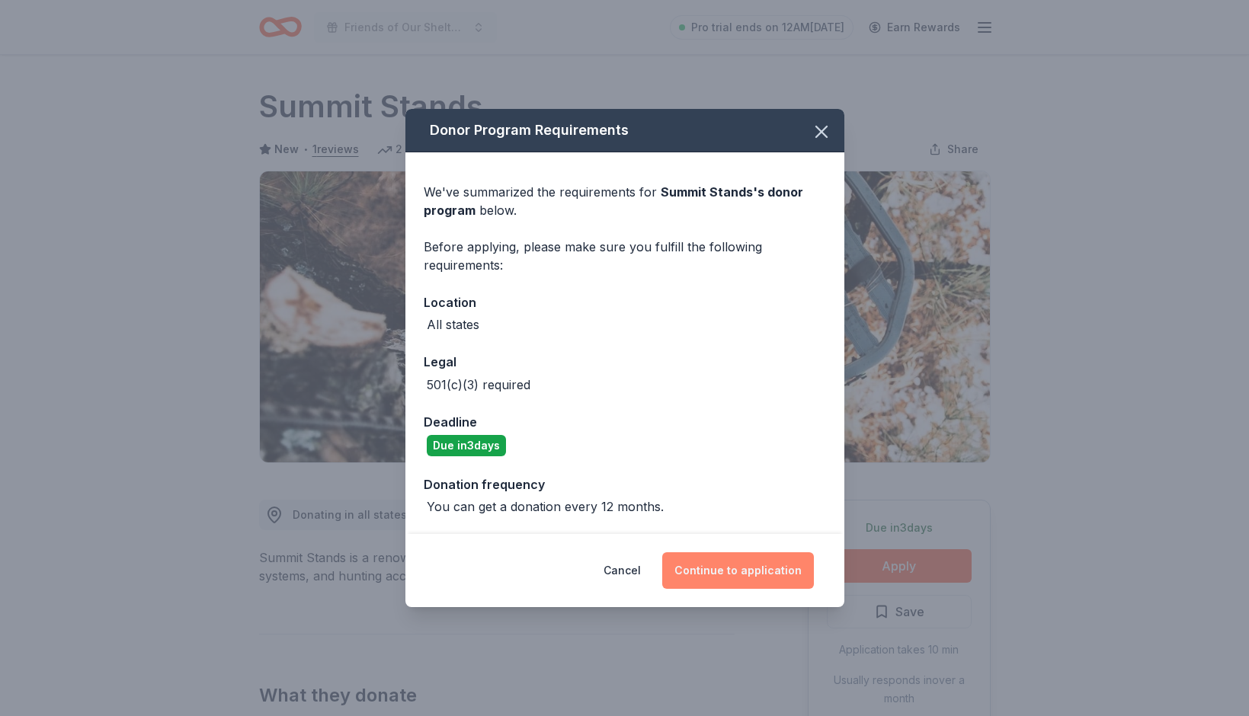
click at [737, 564] on button "Continue to application" at bounding box center [738, 571] width 152 height 37
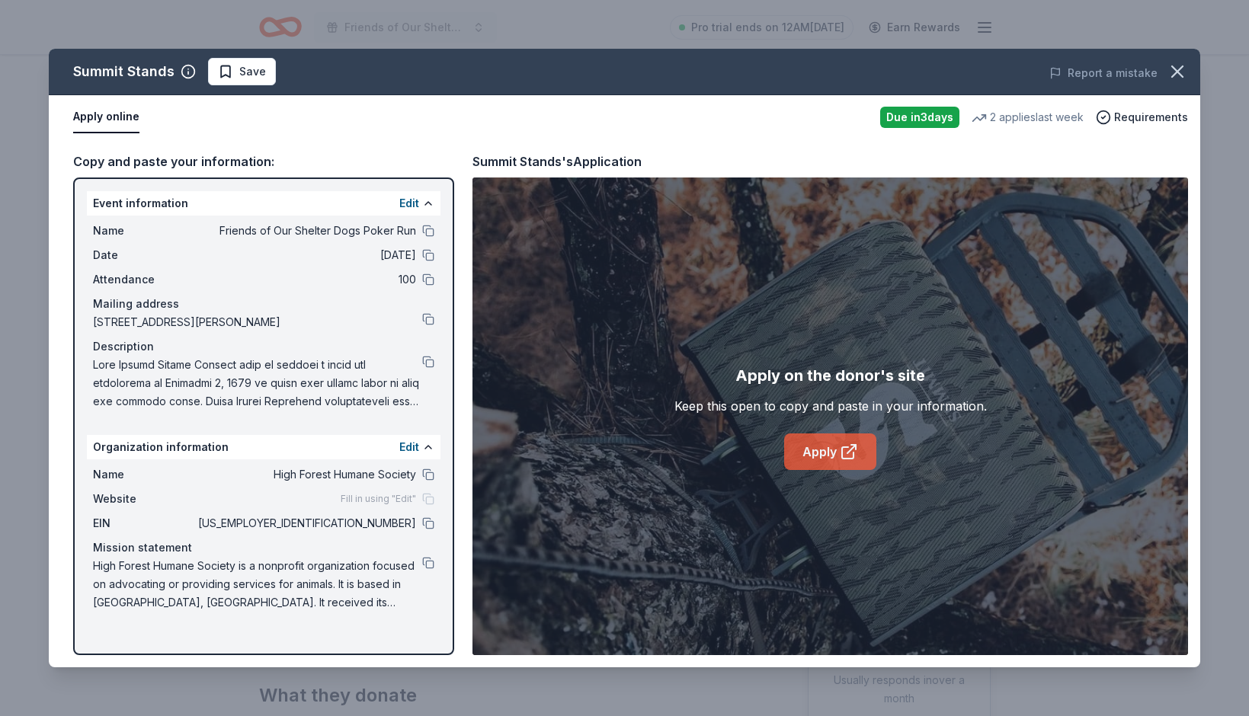
click at [828, 445] on link "Apply" at bounding box center [830, 452] width 92 height 37
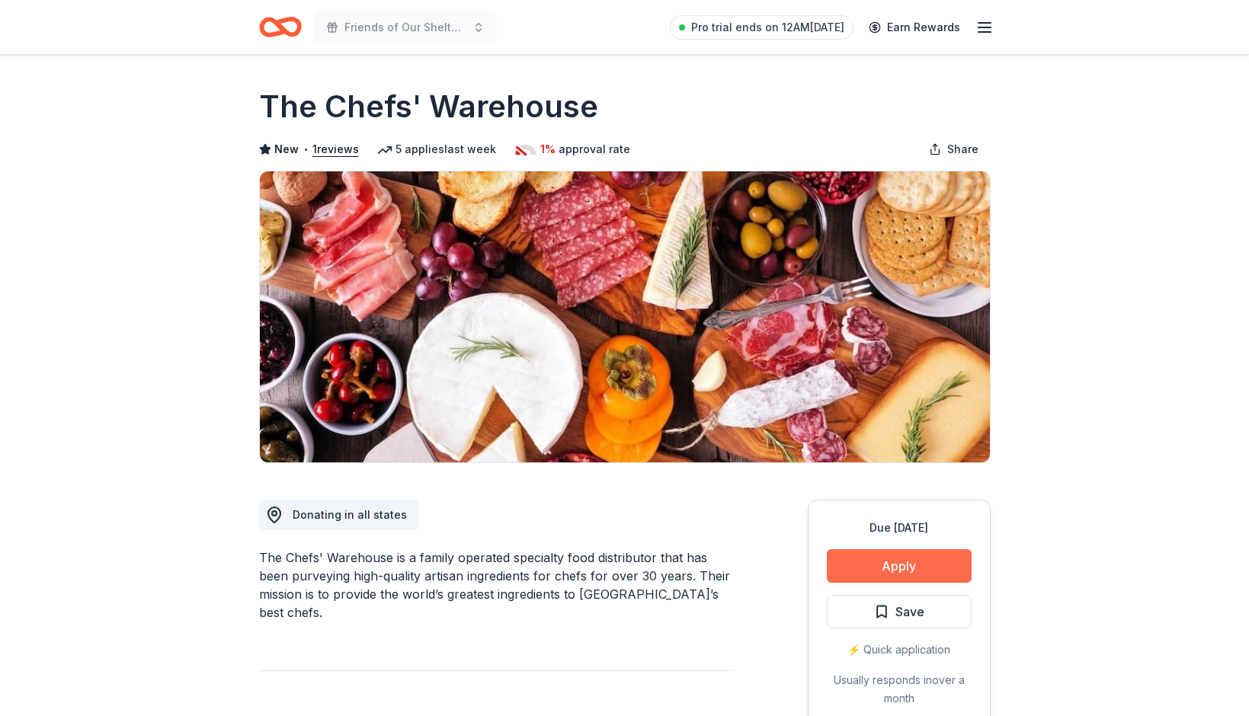
click at [888, 581] on button "Apply" at bounding box center [899, 567] width 145 height 34
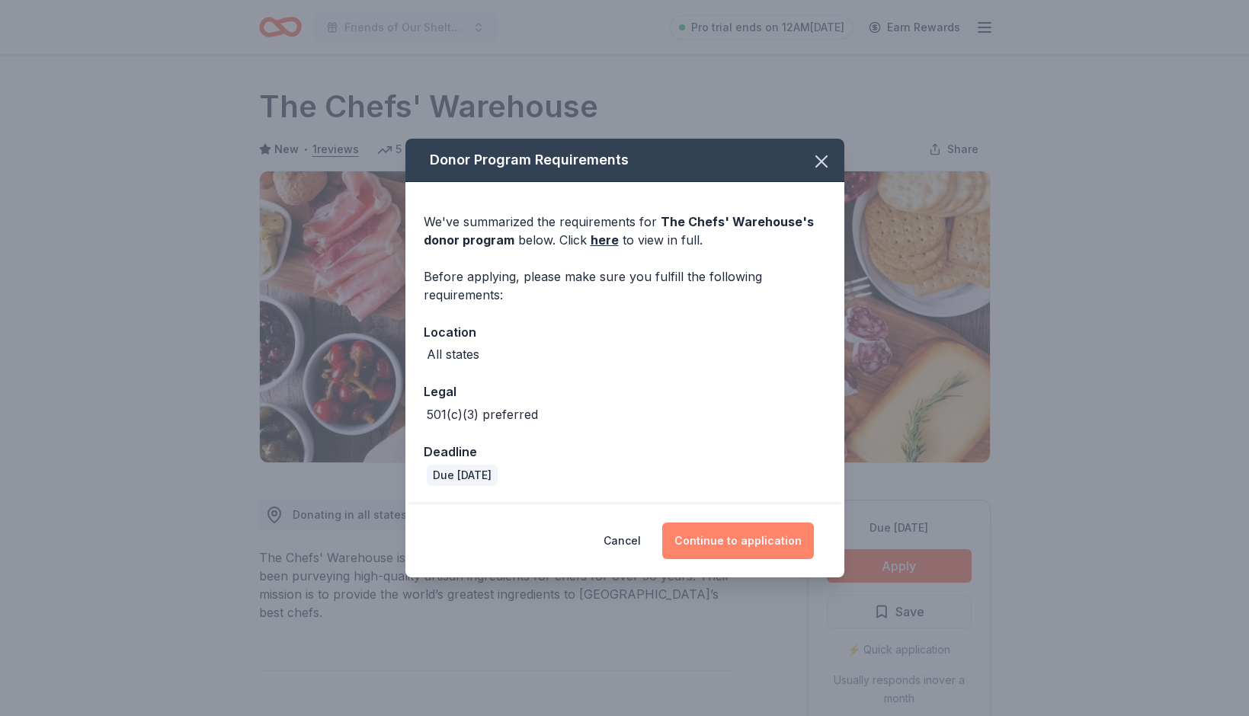
click at [726, 548] on button "Continue to application" at bounding box center [738, 541] width 152 height 37
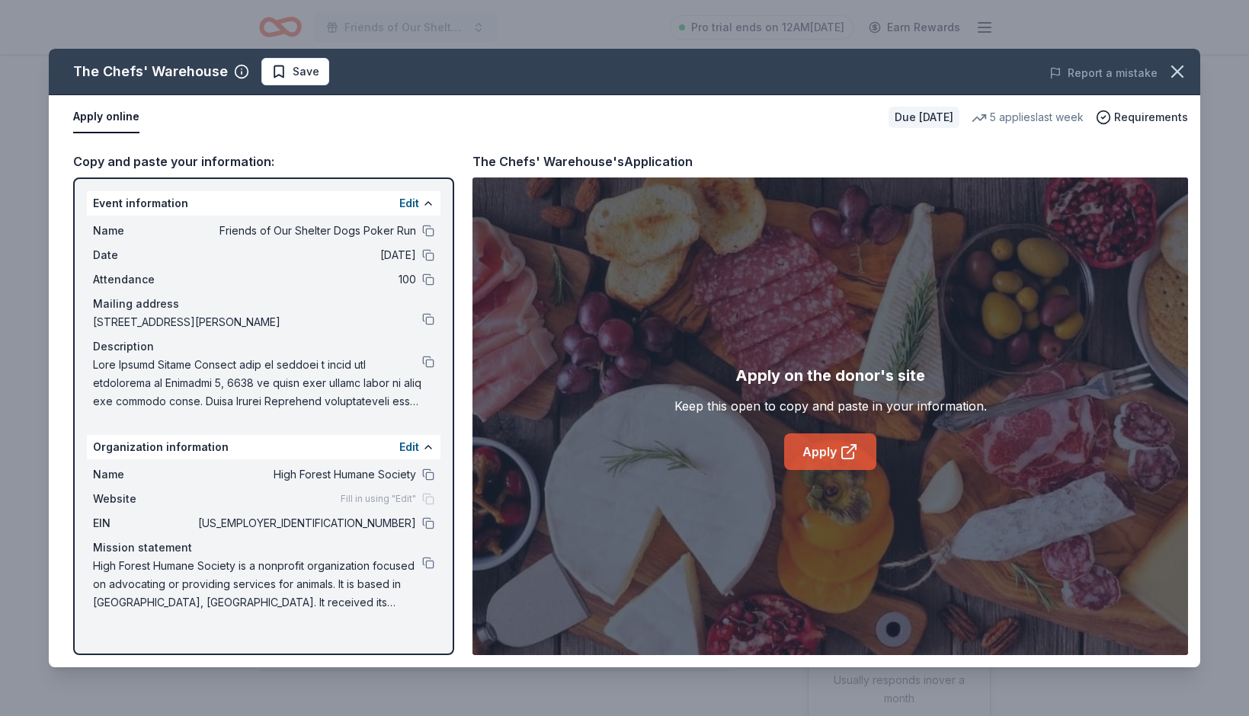
click at [824, 456] on link "Apply" at bounding box center [830, 452] width 92 height 37
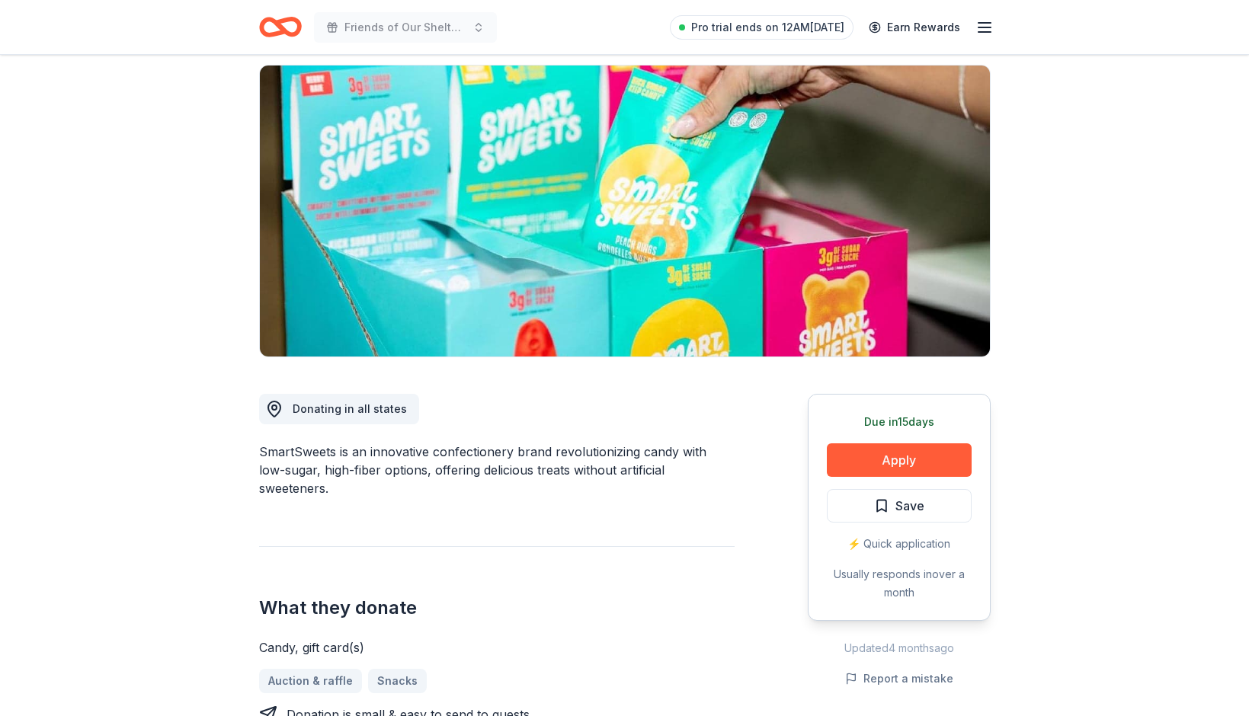
scroll to position [143, 0]
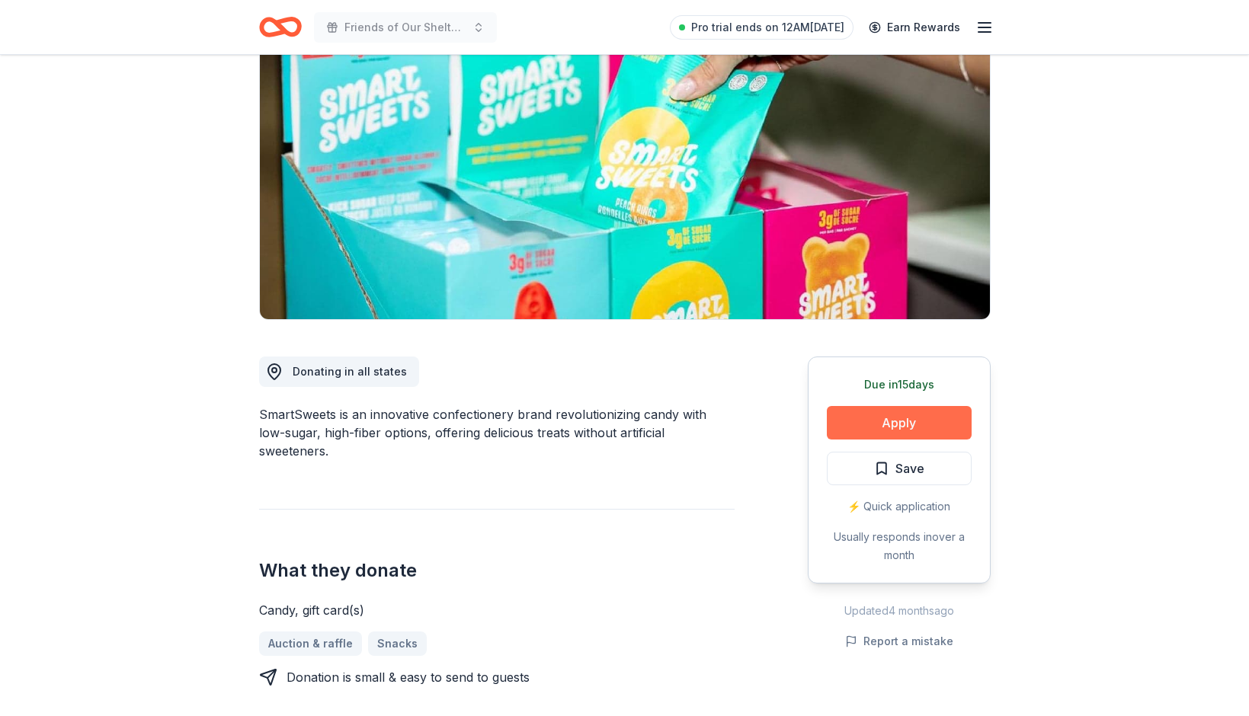
click at [891, 424] on button "Apply" at bounding box center [899, 423] width 145 height 34
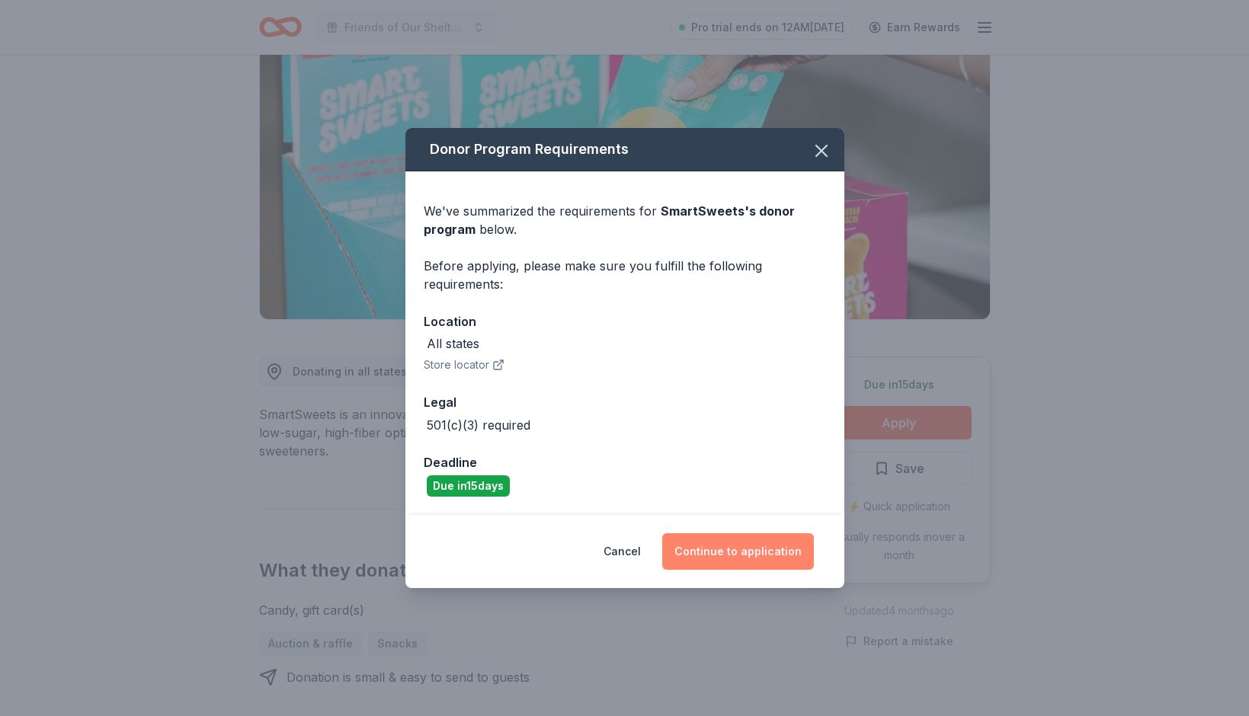
click at [747, 544] on button "Continue to application" at bounding box center [738, 552] width 152 height 37
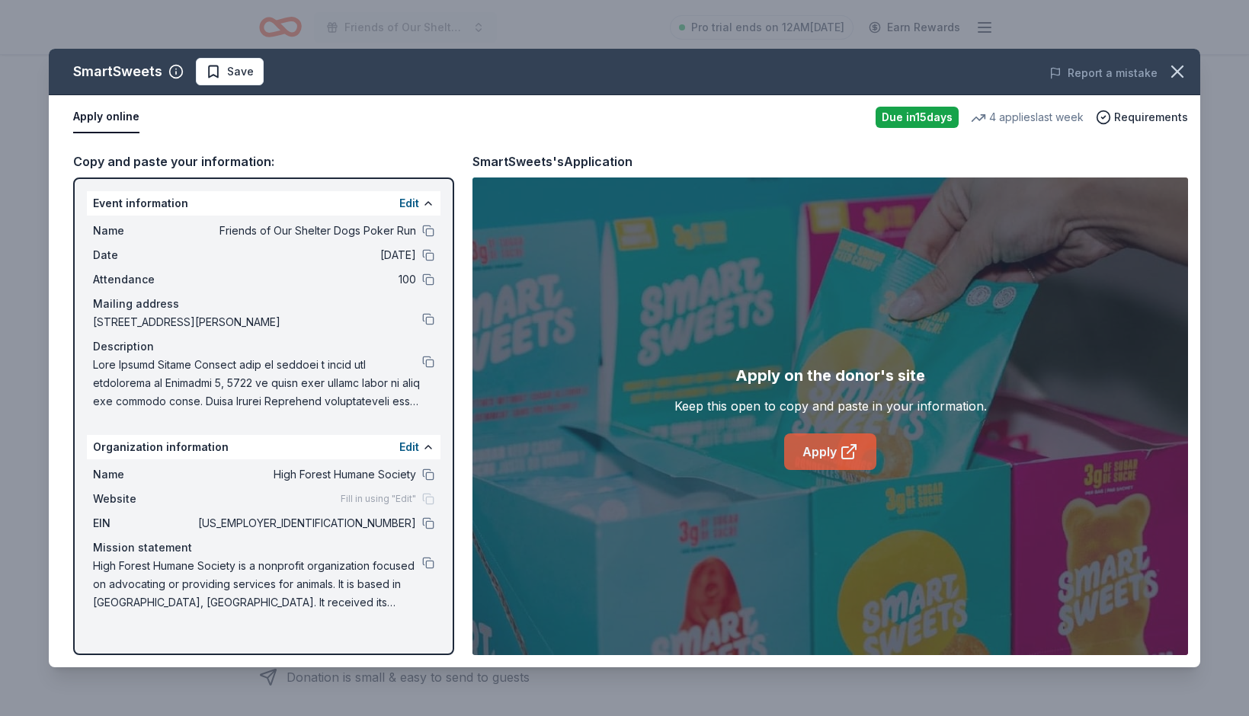
click at [835, 455] on link "Apply" at bounding box center [830, 452] width 92 height 37
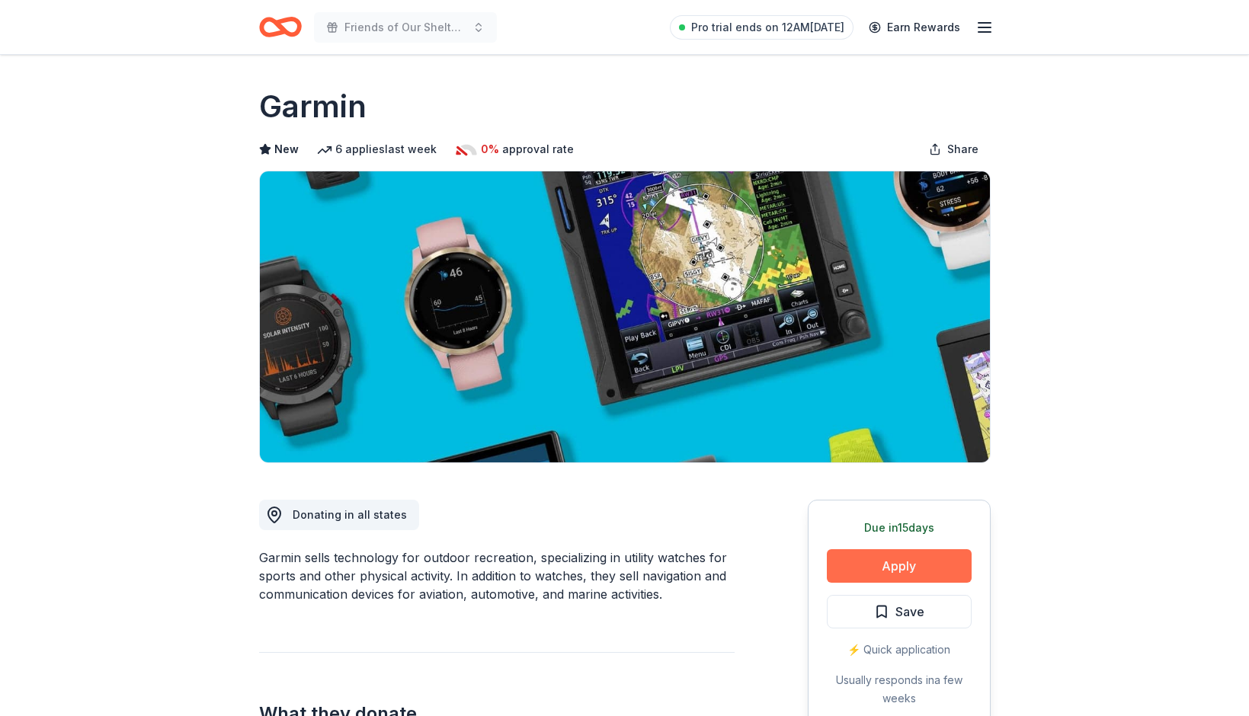
click at [916, 559] on button "Apply" at bounding box center [899, 567] width 145 height 34
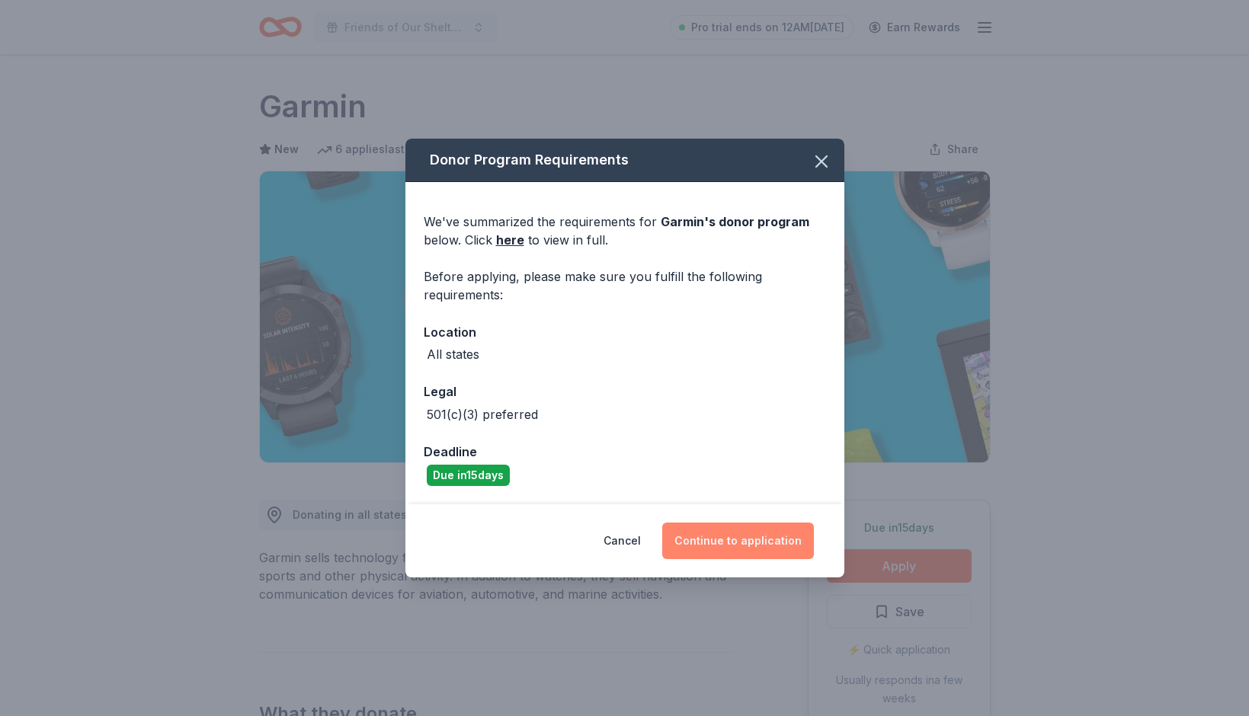
click at [722, 547] on button "Continue to application" at bounding box center [738, 541] width 152 height 37
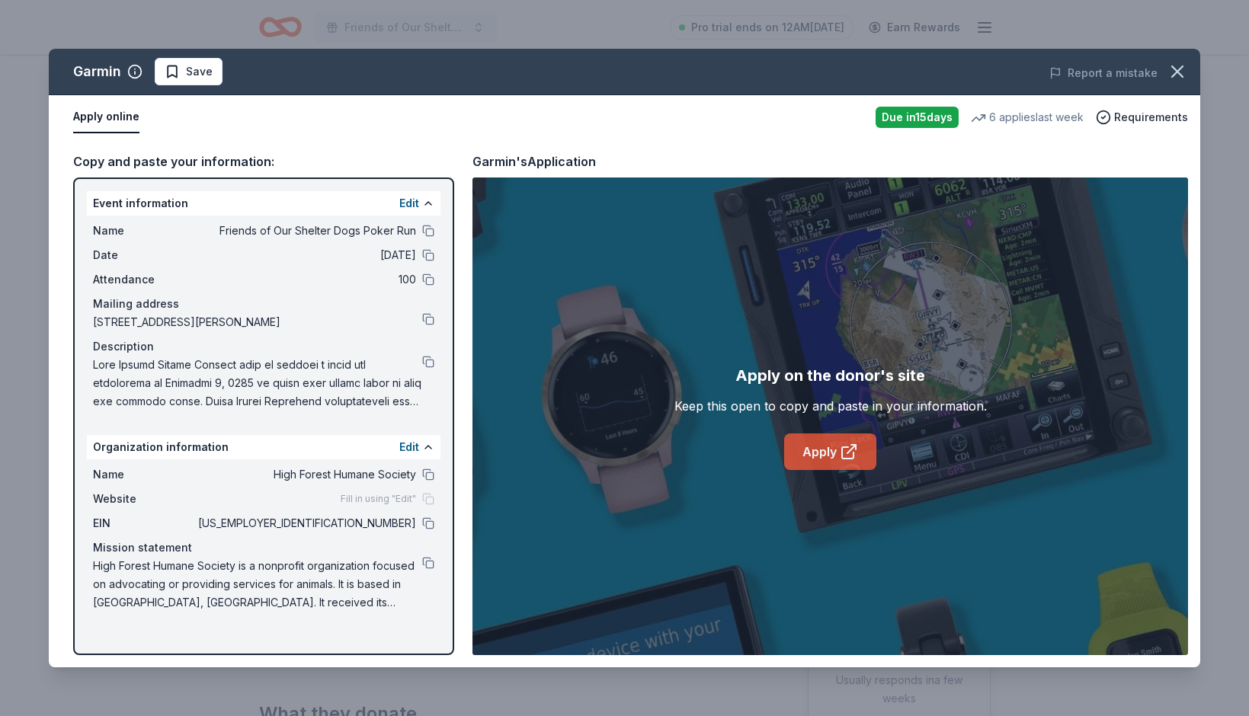
click at [837, 449] on link "Apply" at bounding box center [830, 452] width 92 height 37
